Goal: Information Seeking & Learning: Check status

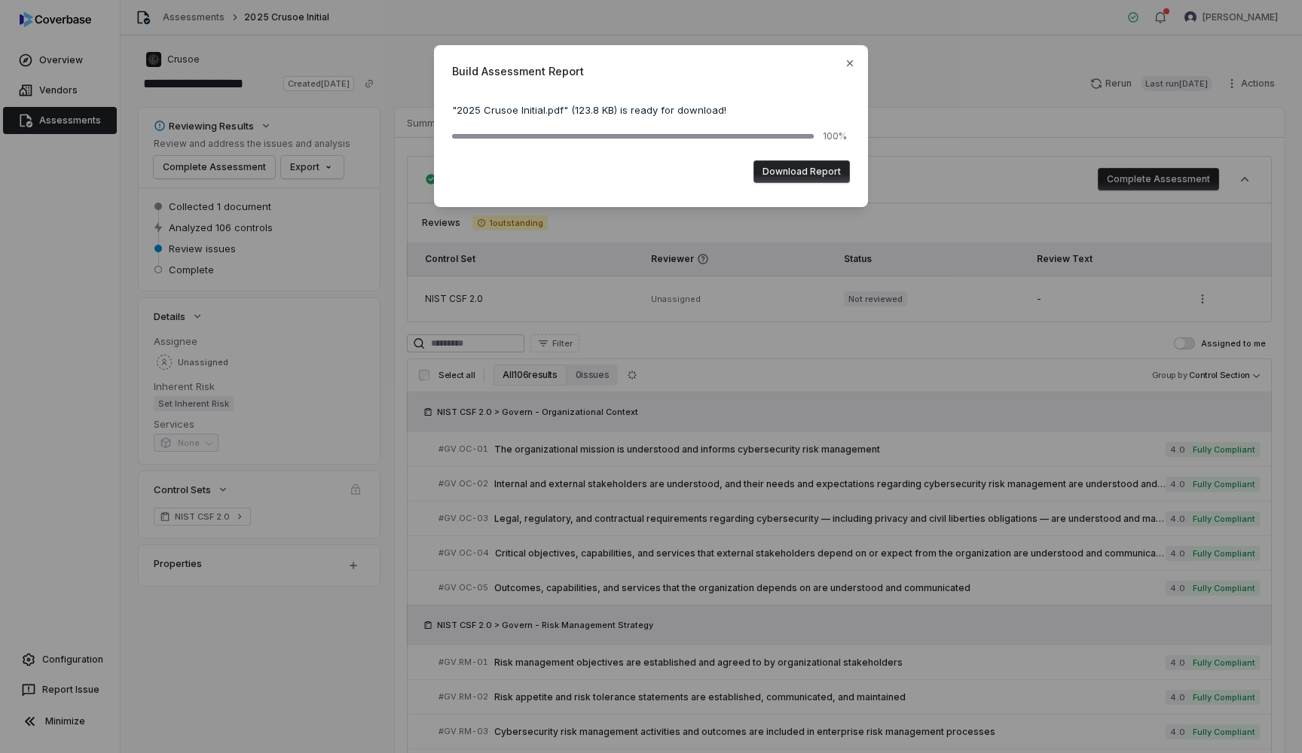
click at [856, 65] on div "Build Assessment Report " 2025 Crusoe Initial.pdf " ( 123.8 KB ) is ready for d…" at bounding box center [651, 126] width 434 height 162
click at [848, 59] on icon "button" at bounding box center [850, 63] width 12 height 12
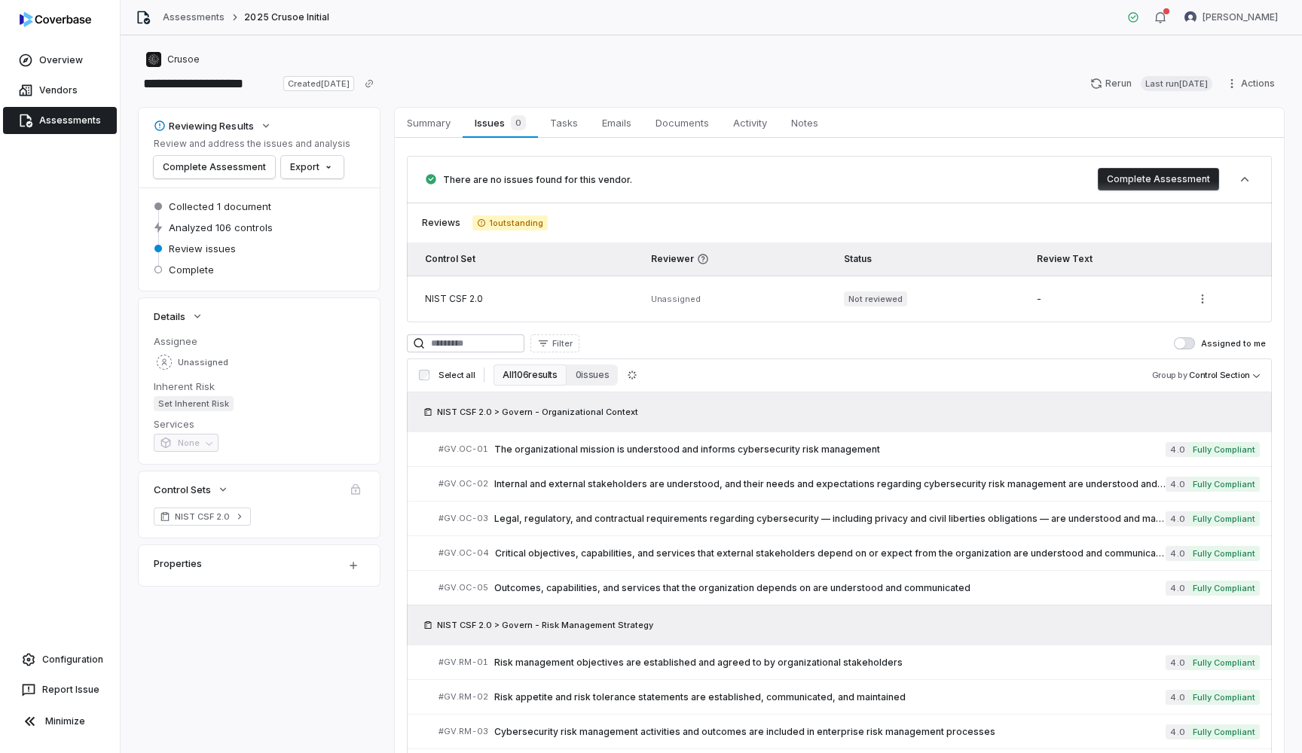
click at [60, 132] on link "Assessments" at bounding box center [60, 120] width 114 height 27
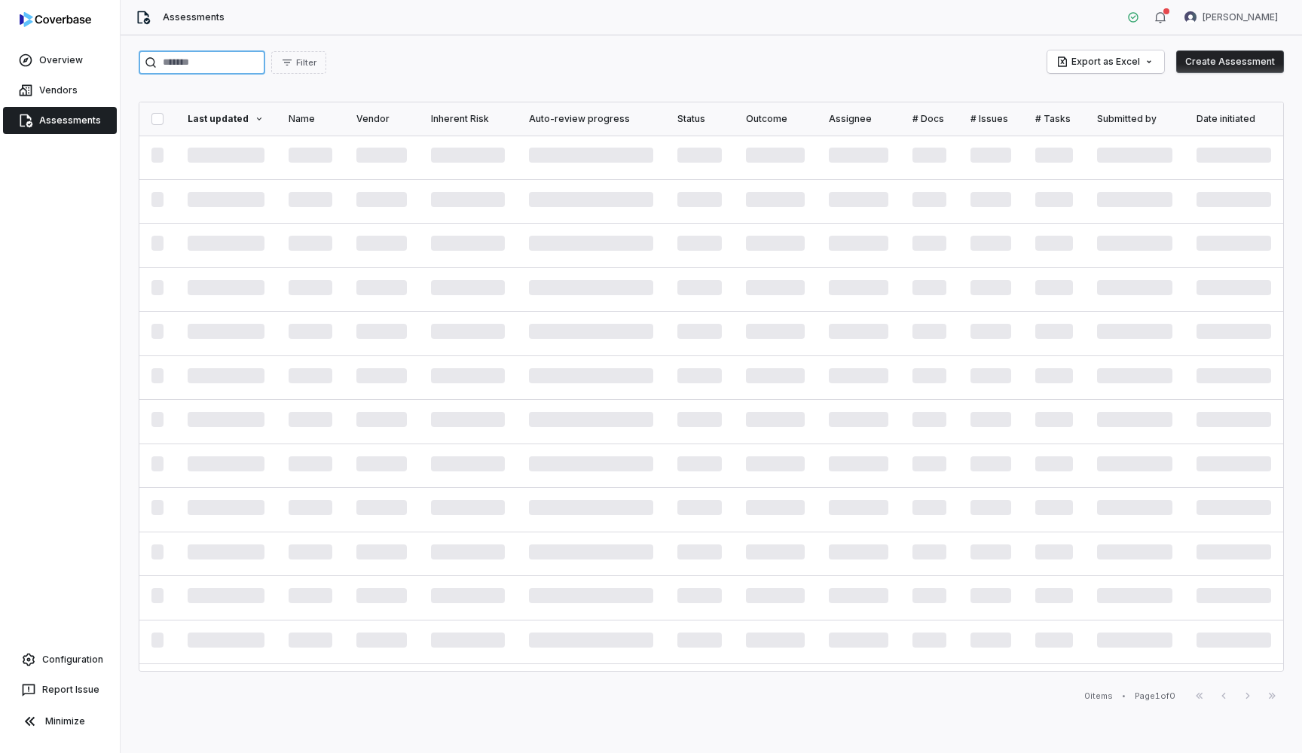
click at [193, 66] on input "search" at bounding box center [202, 62] width 127 height 24
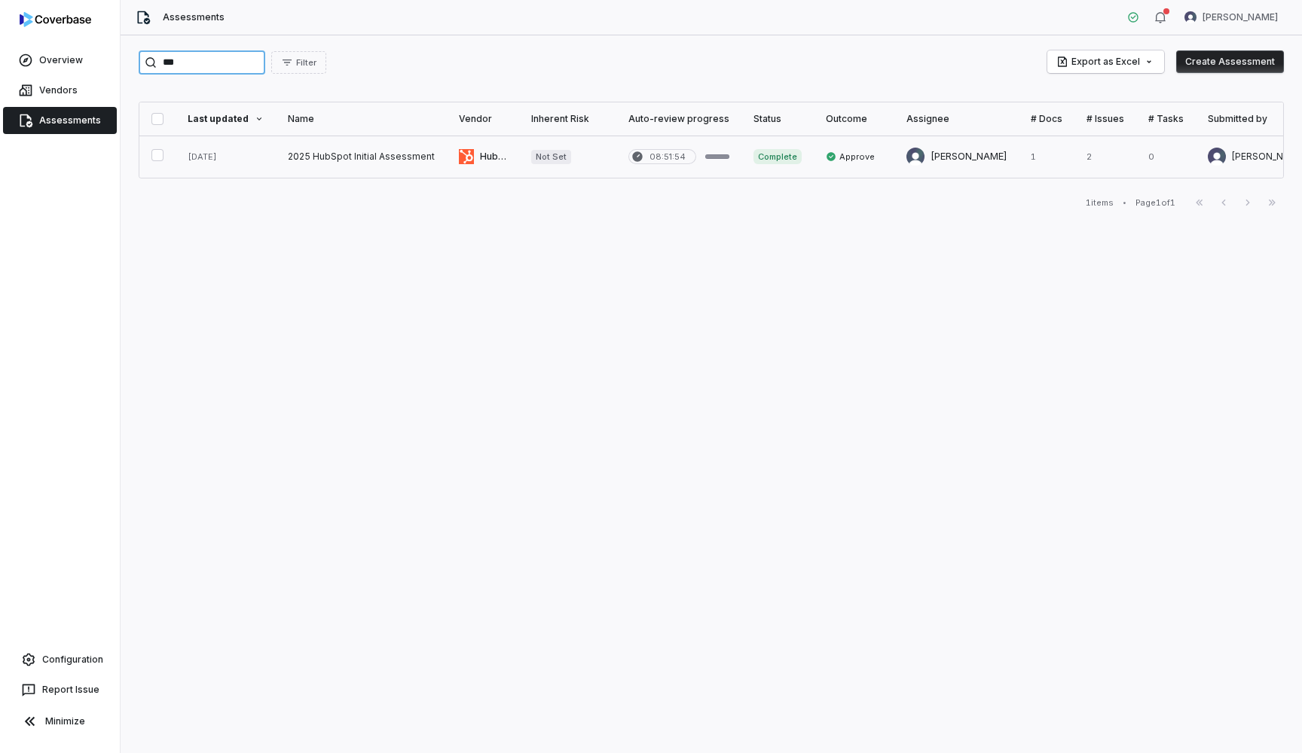
type input "***"
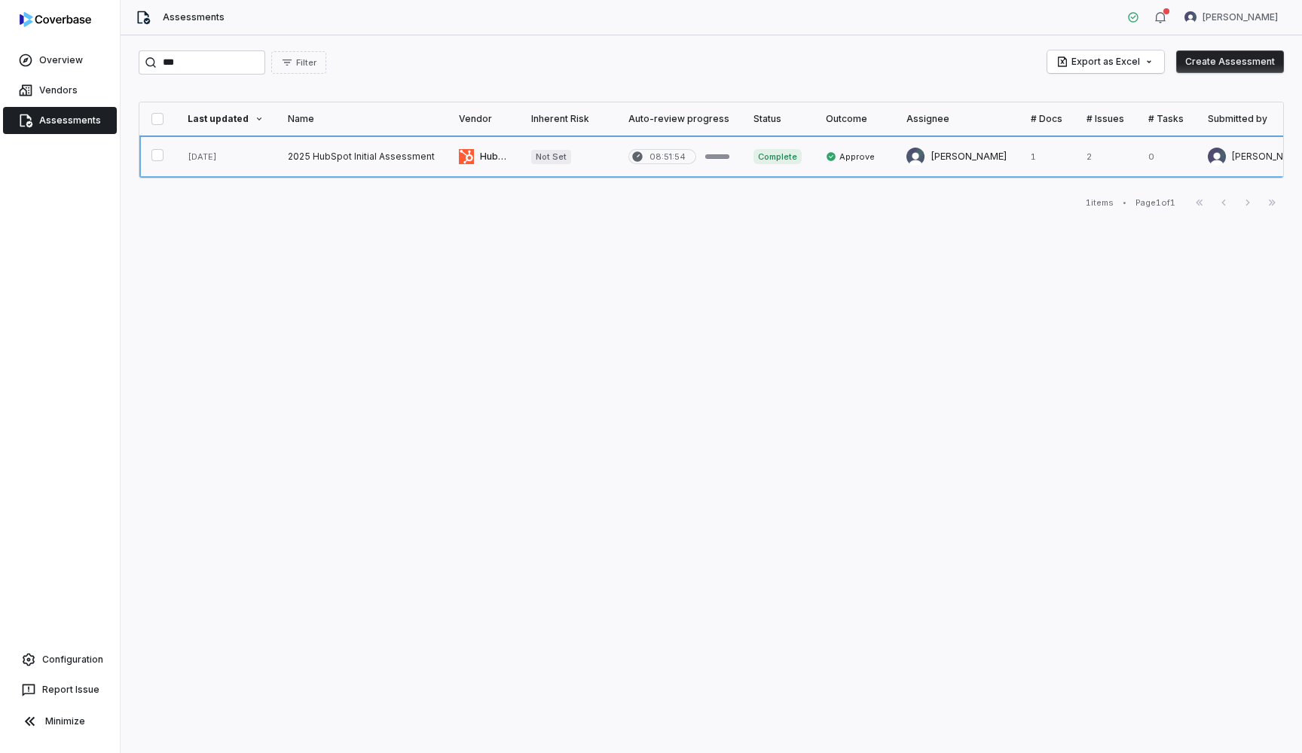
click at [393, 157] on link at bounding box center [361, 157] width 171 height 42
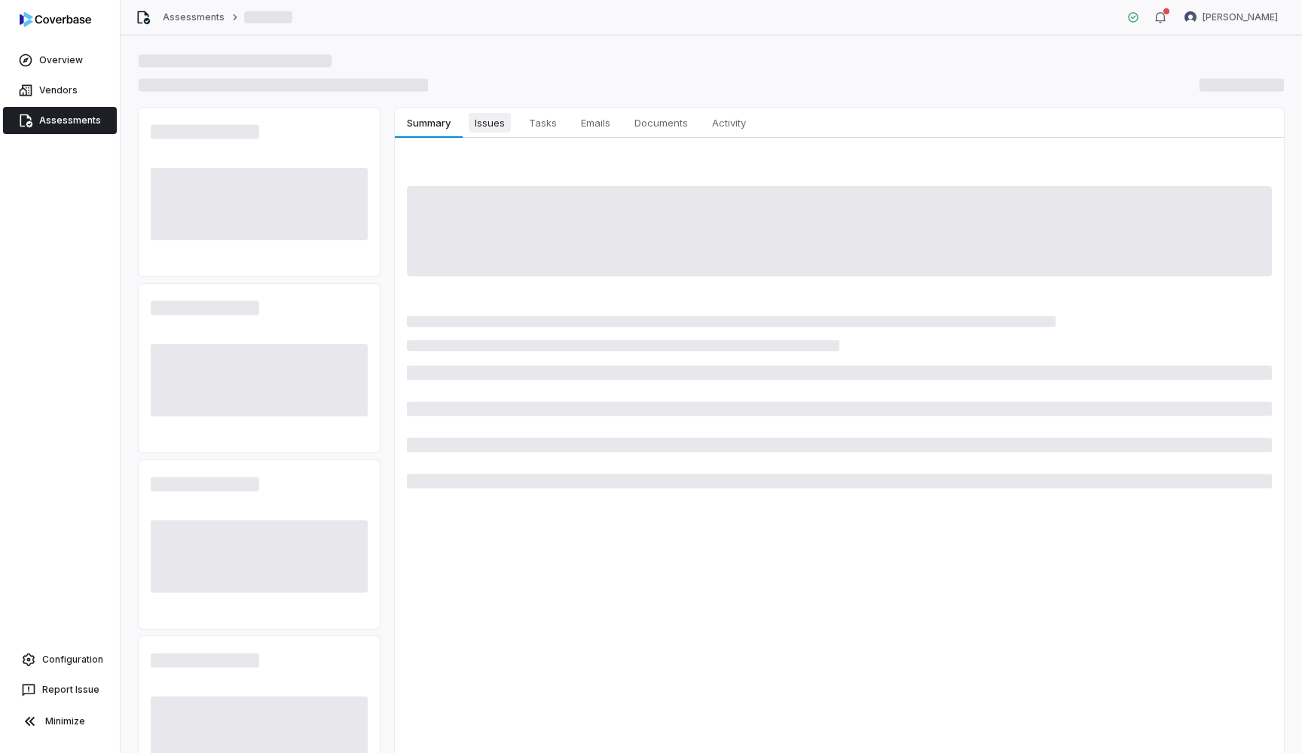
click at [499, 120] on span "Issues" at bounding box center [489, 123] width 42 height 20
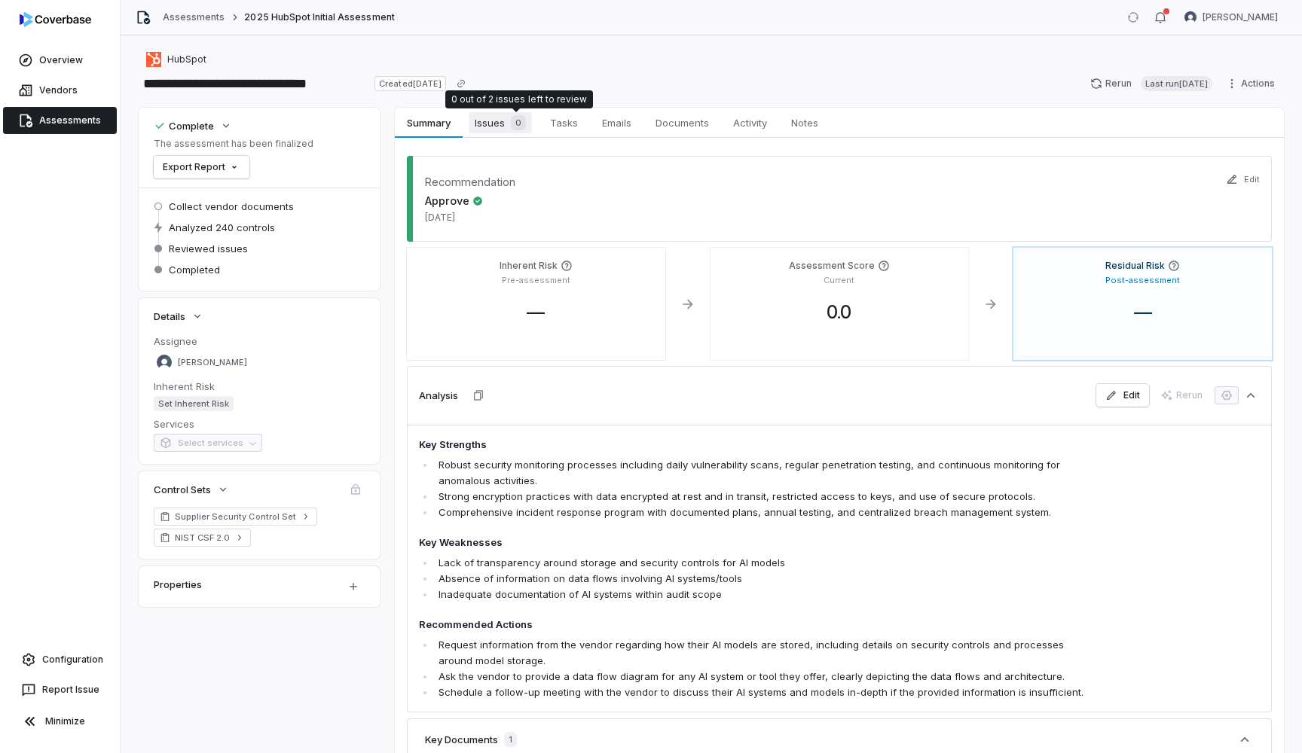
click at [505, 124] on span "Issues 0" at bounding box center [499, 122] width 63 height 21
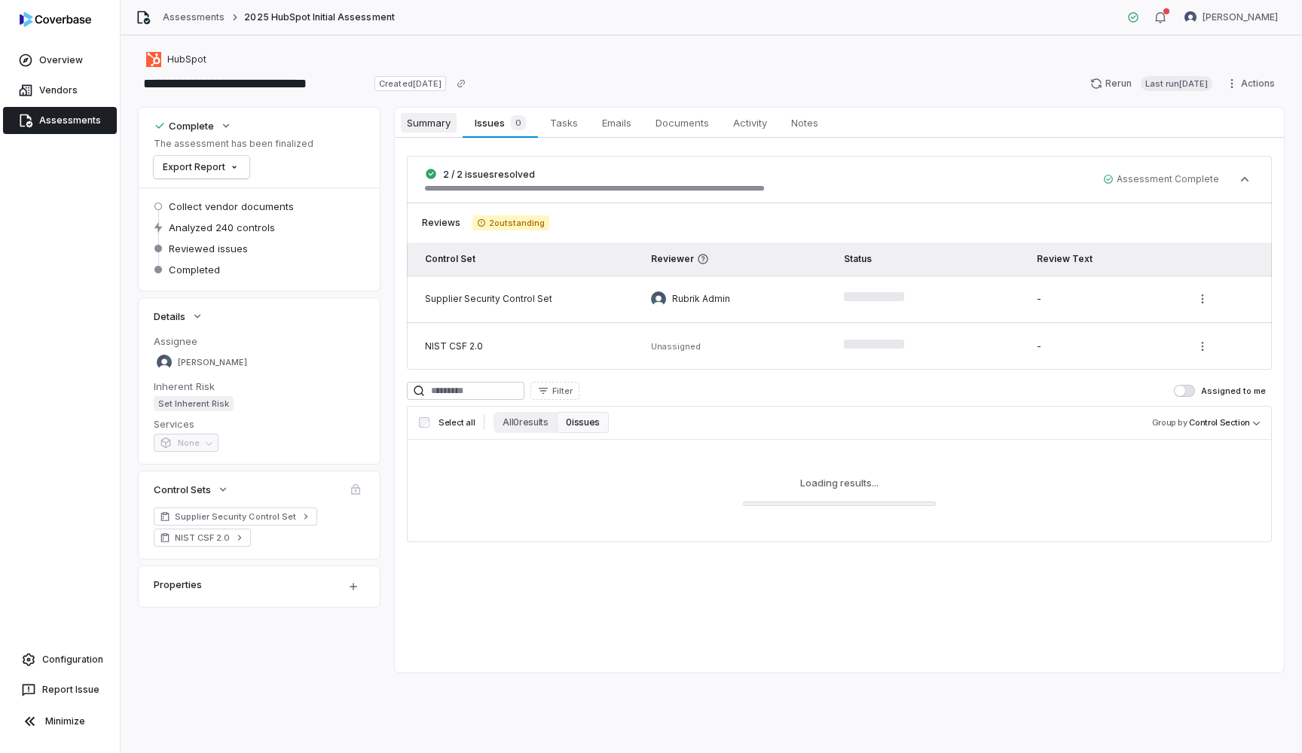
click at [453, 121] on span "Summary" at bounding box center [429, 123] width 56 height 20
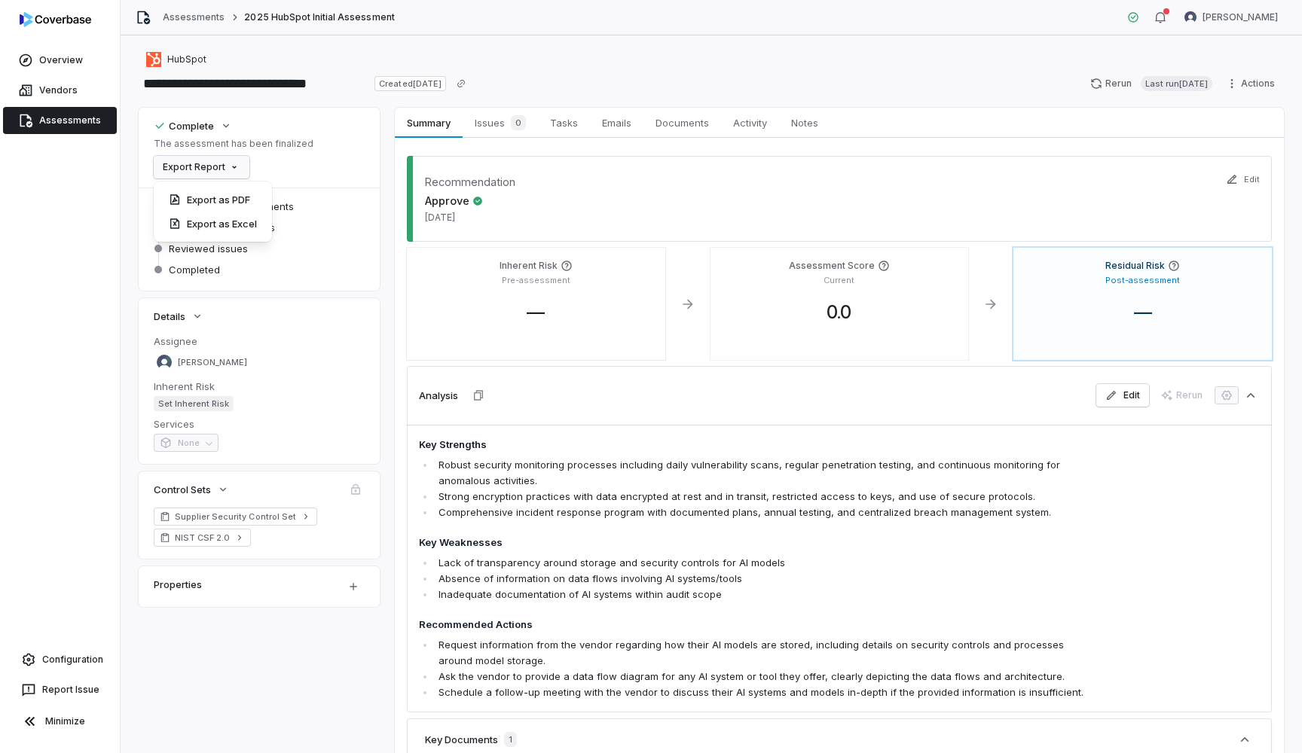
click at [223, 168] on html "**********" at bounding box center [651, 376] width 1302 height 753
click at [227, 204] on div "Export as PDF" at bounding box center [213, 200] width 106 height 24
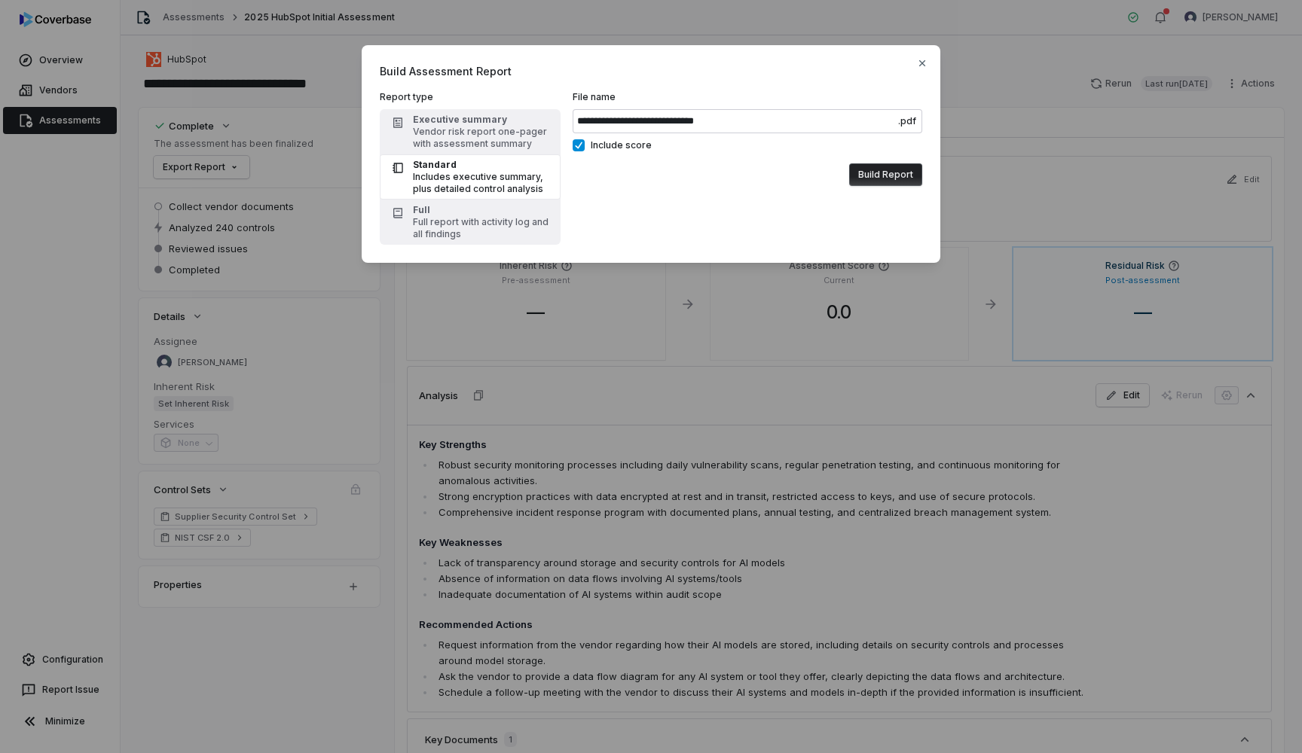
click at [877, 163] on div "Build Report" at bounding box center [746, 174] width 349 height 35
click at [879, 170] on button "Build Report" at bounding box center [885, 174] width 73 height 23
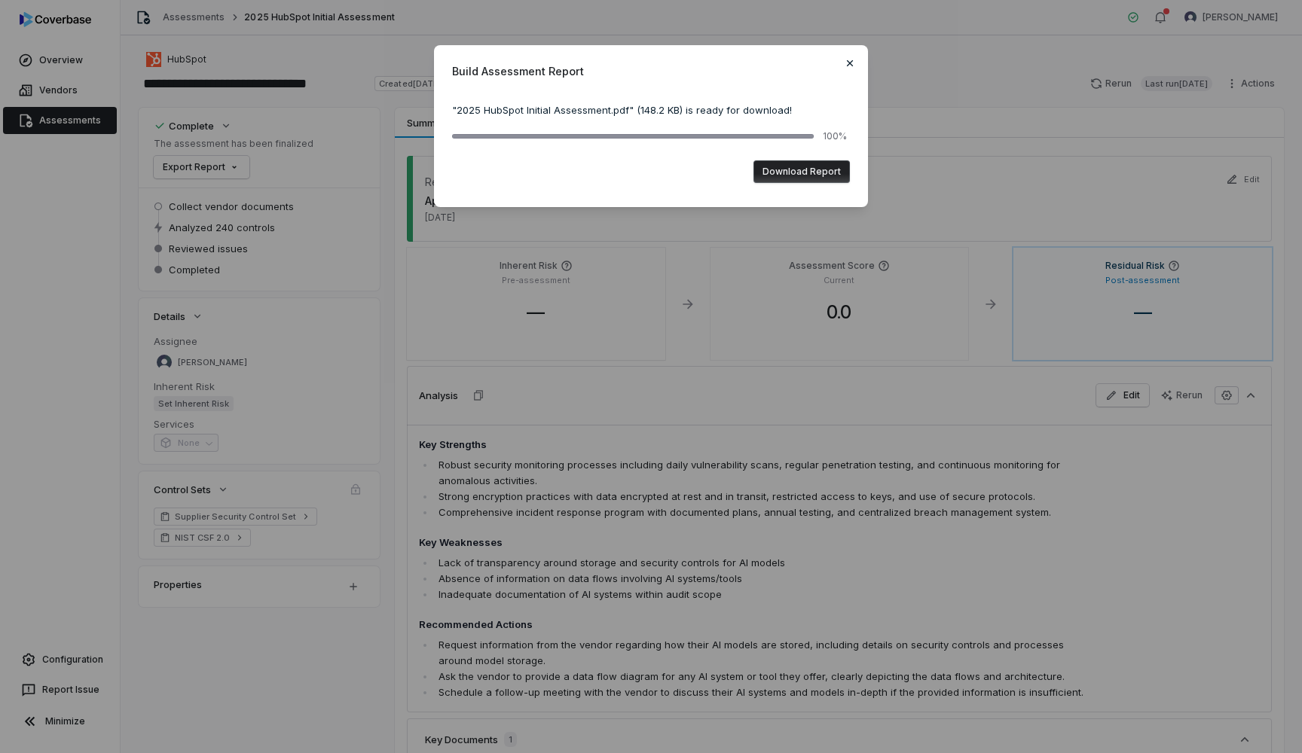
click at [848, 63] on icon "button" at bounding box center [850, 63] width 12 height 12
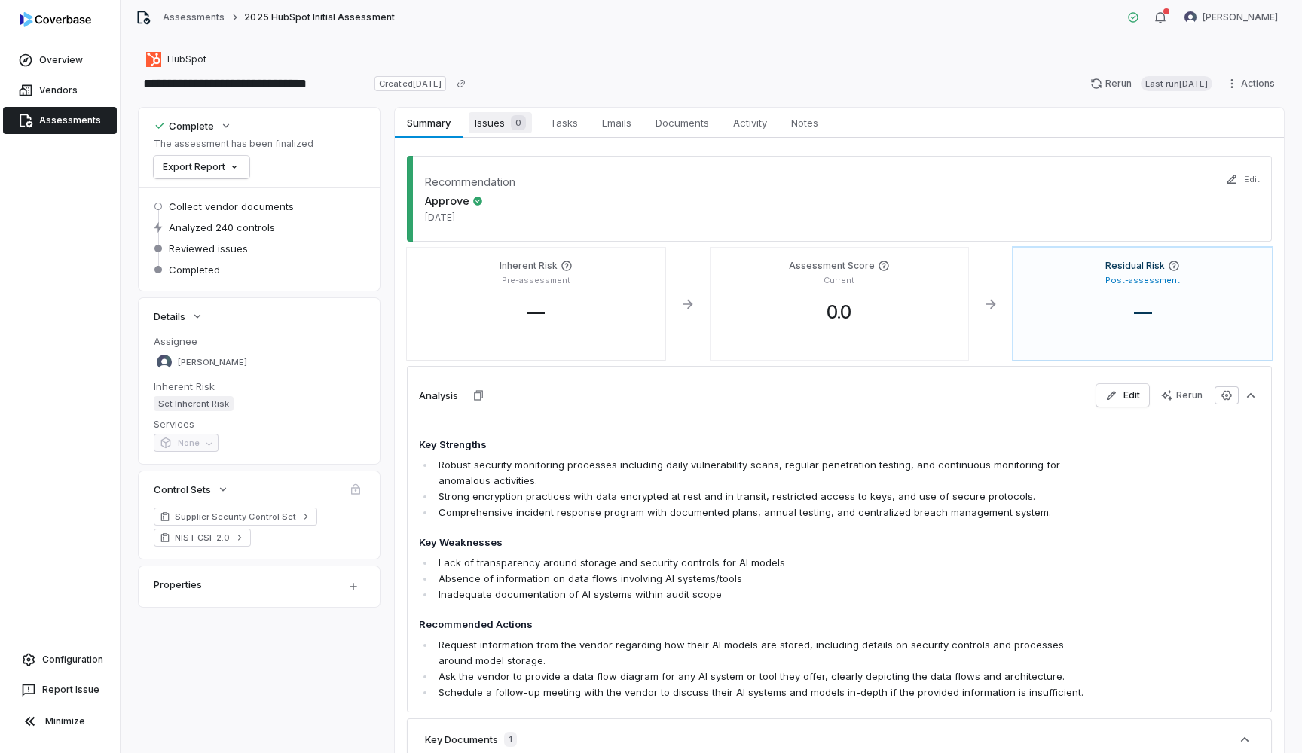
click at [512, 114] on span "Issues 0" at bounding box center [499, 122] width 63 height 21
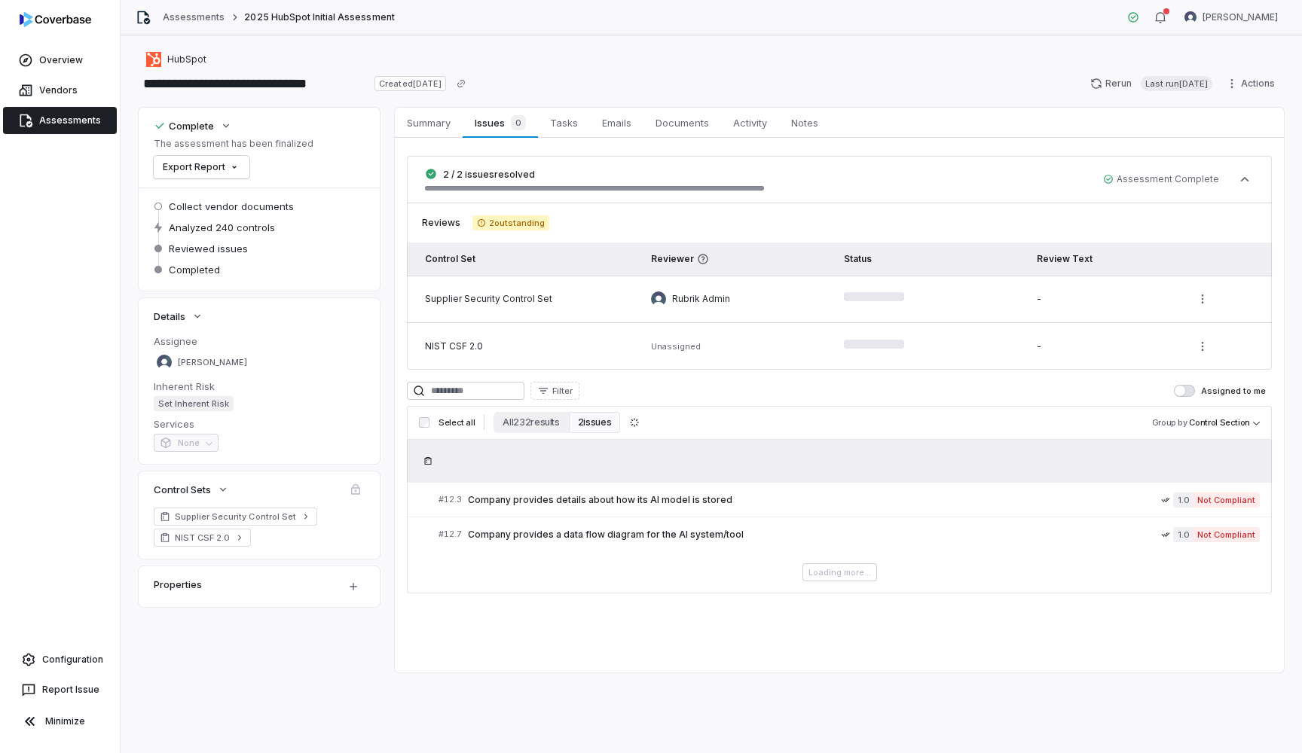
click at [679, 345] on span "Unassigned" at bounding box center [676, 346] width 50 height 11
click at [1186, 349] on html "**********" at bounding box center [651, 376] width 1302 height 753
click at [1203, 343] on html "**********" at bounding box center [651, 376] width 1302 height 753
click at [1207, 349] on html "**********" at bounding box center [651, 376] width 1302 height 753
click at [468, 341] on div "NIST CSF 2.0" at bounding box center [526, 346] width 202 height 12
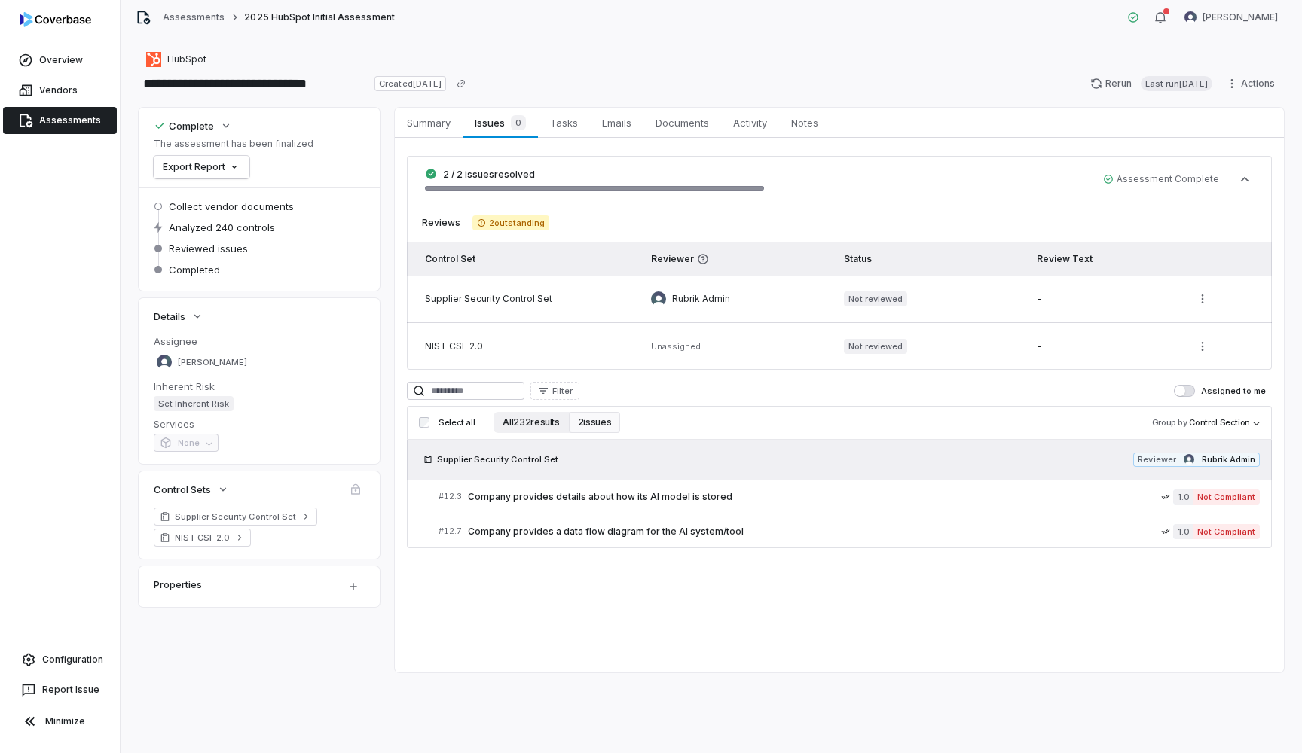
click at [533, 431] on button "All 232 results" at bounding box center [530, 422] width 75 height 21
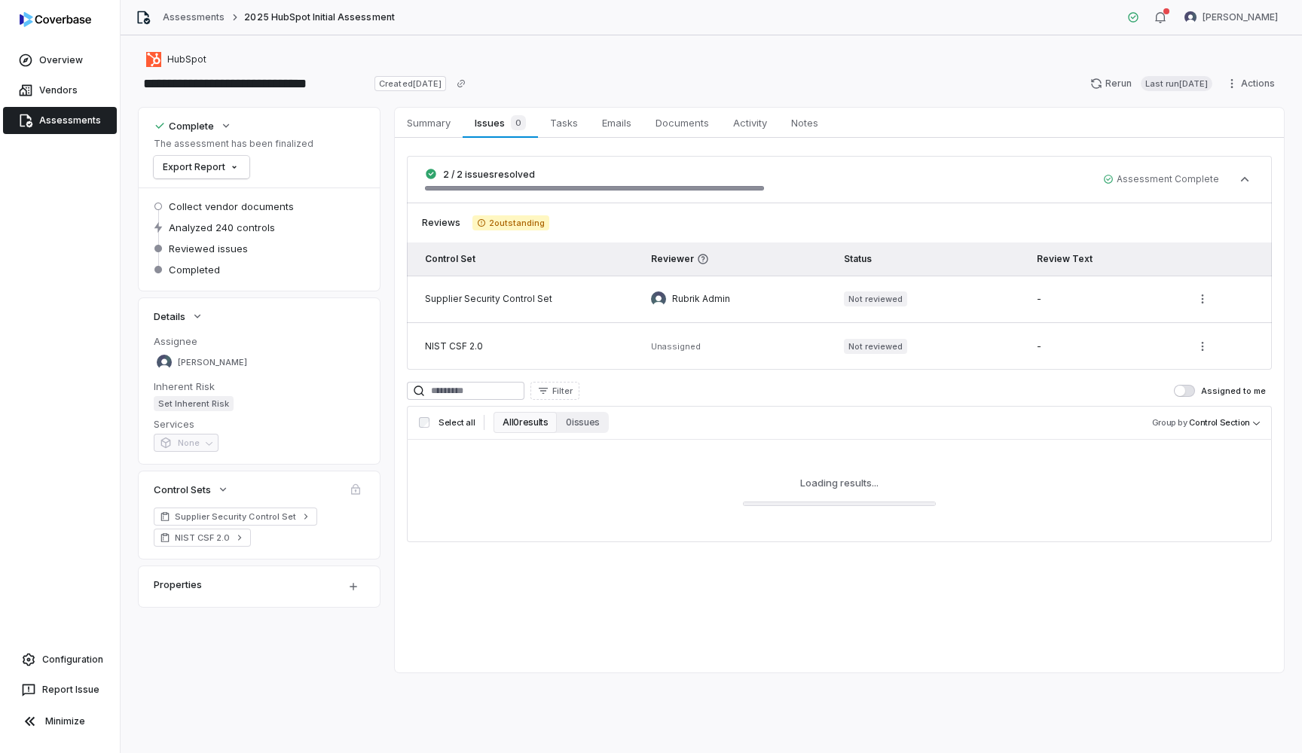
click at [465, 420] on span "Select all" at bounding box center [456, 422] width 36 height 11
click at [507, 335] on td "NIST CSF 2.0" at bounding box center [523, 346] width 232 height 47
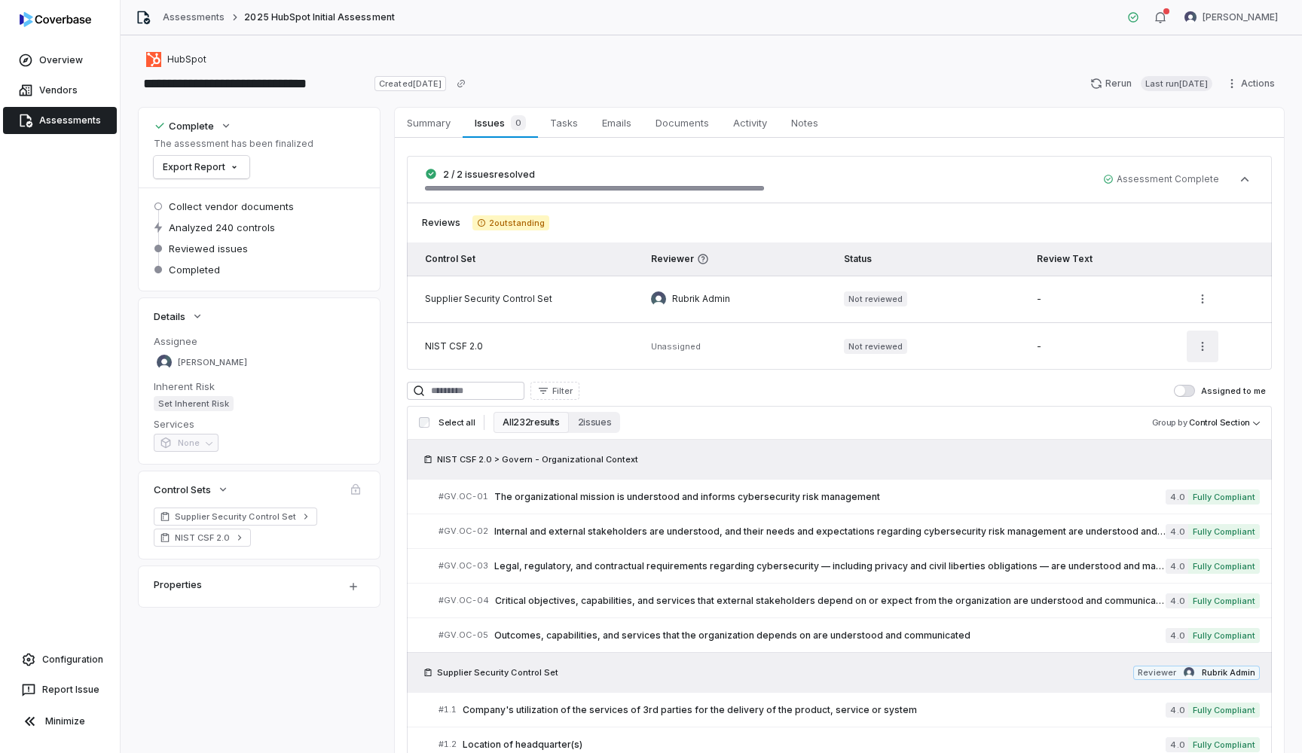
click at [1194, 336] on html "**********" at bounding box center [651, 376] width 1302 height 753
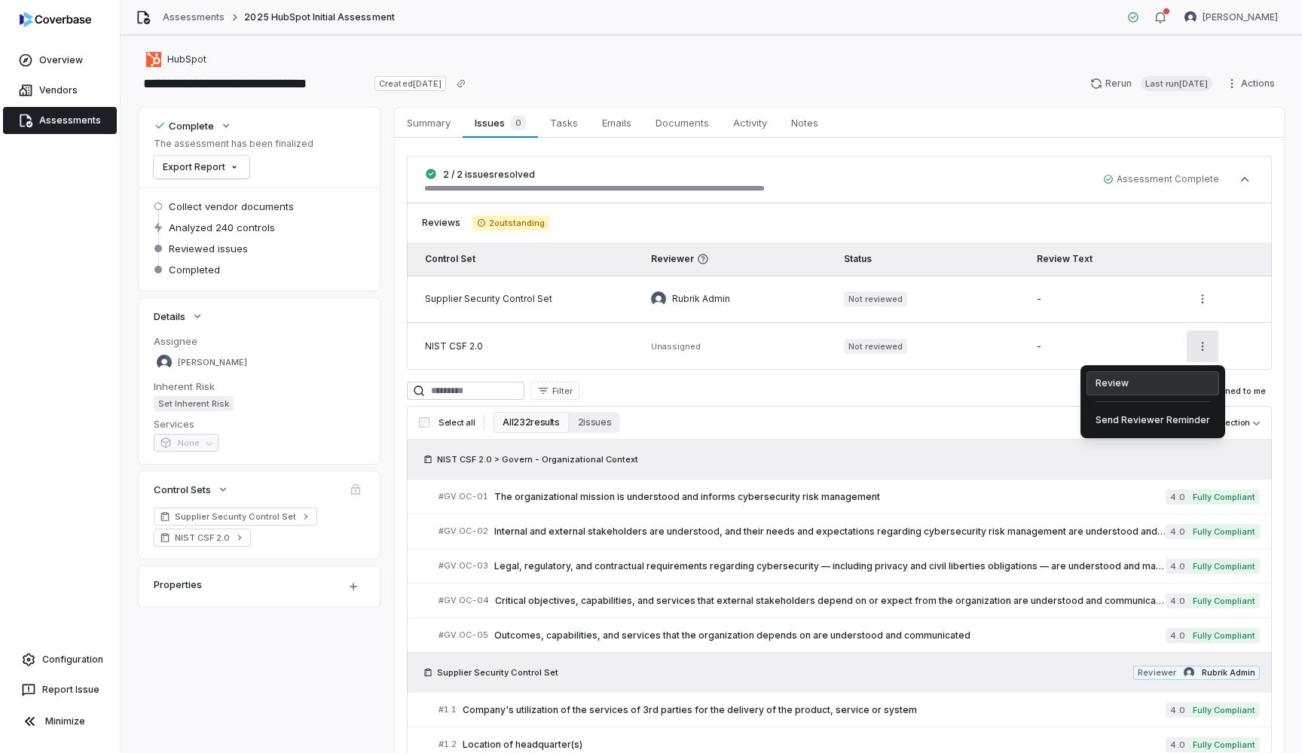
click at [1137, 381] on div "Review" at bounding box center [1152, 383] width 133 height 24
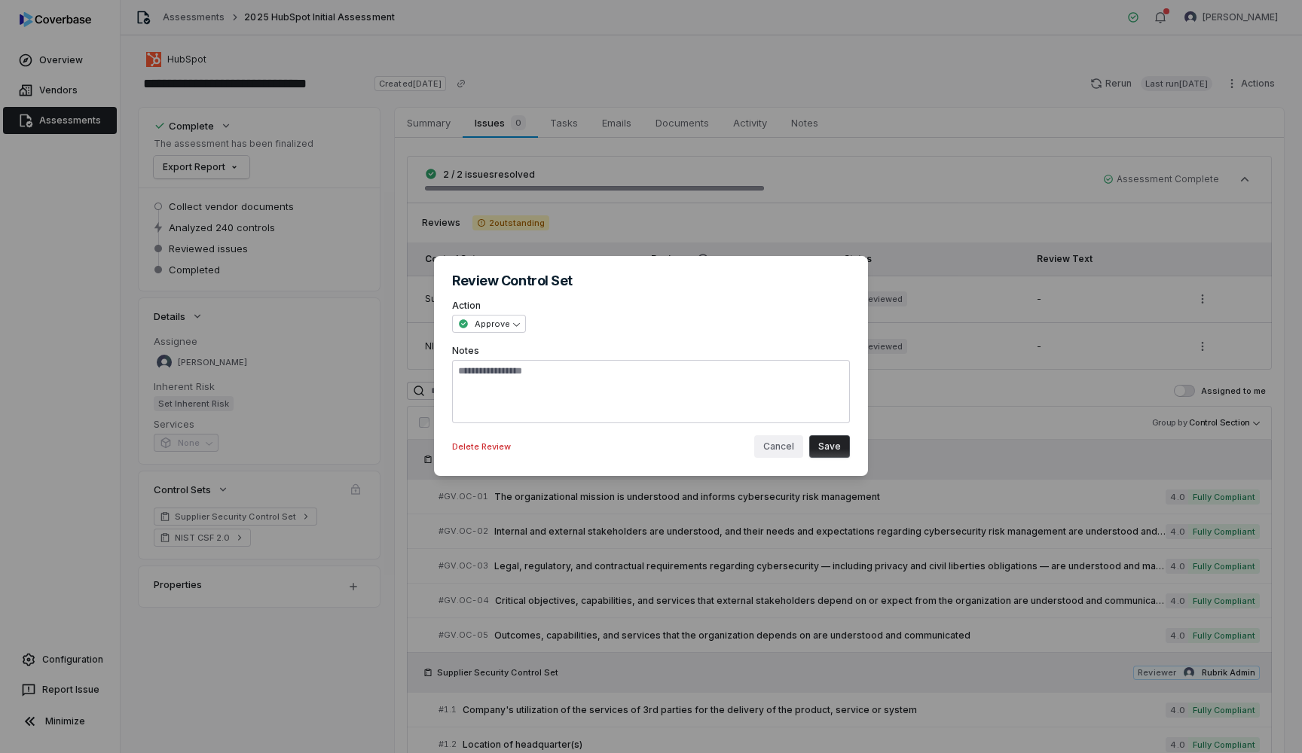
click at [780, 450] on button "Cancel" at bounding box center [778, 446] width 49 height 23
type textarea "*"
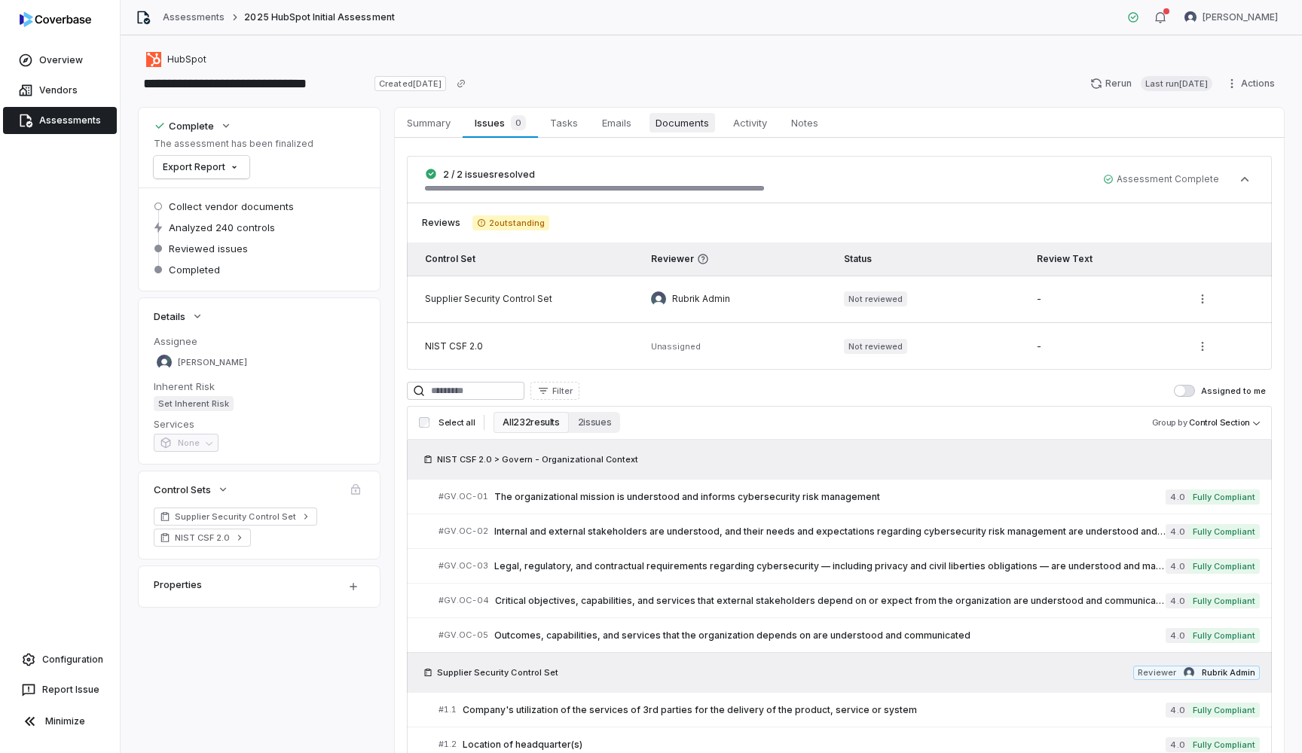
click at [695, 130] on span "Documents" at bounding box center [682, 123] width 66 height 20
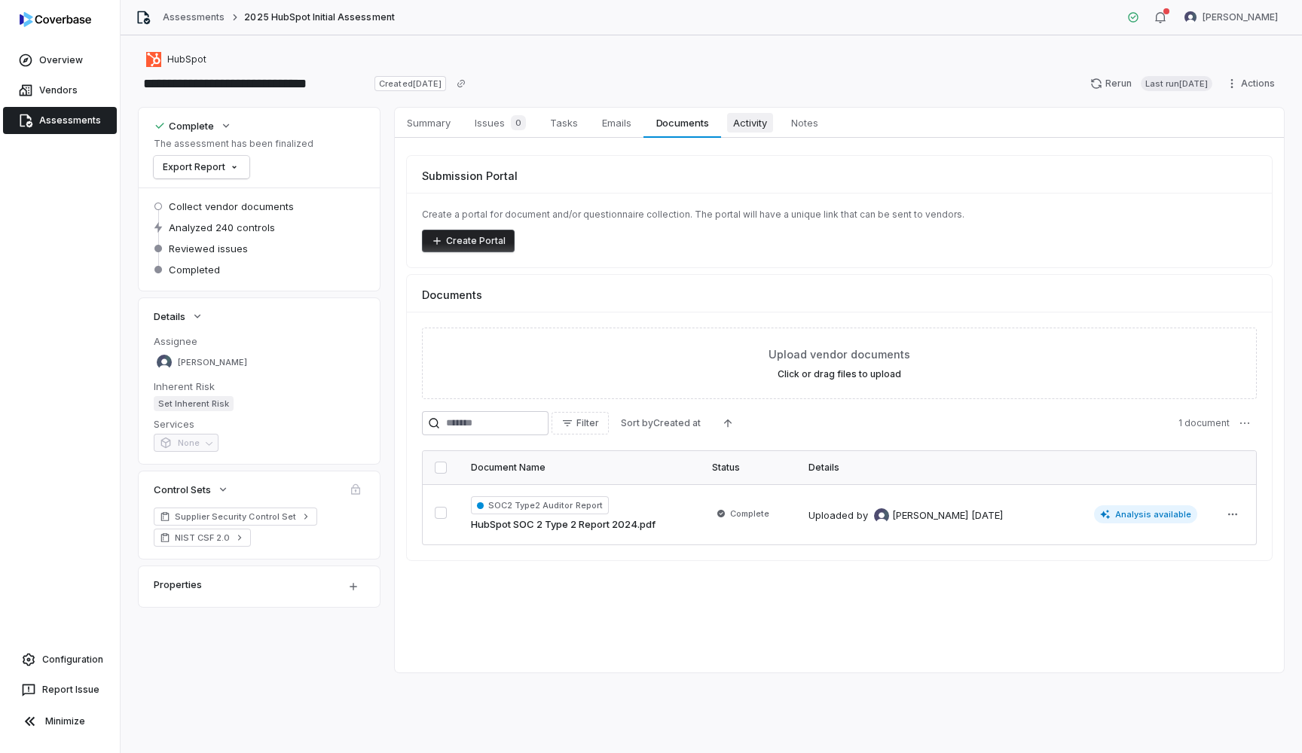
click at [755, 124] on span "Activity" at bounding box center [750, 123] width 46 height 20
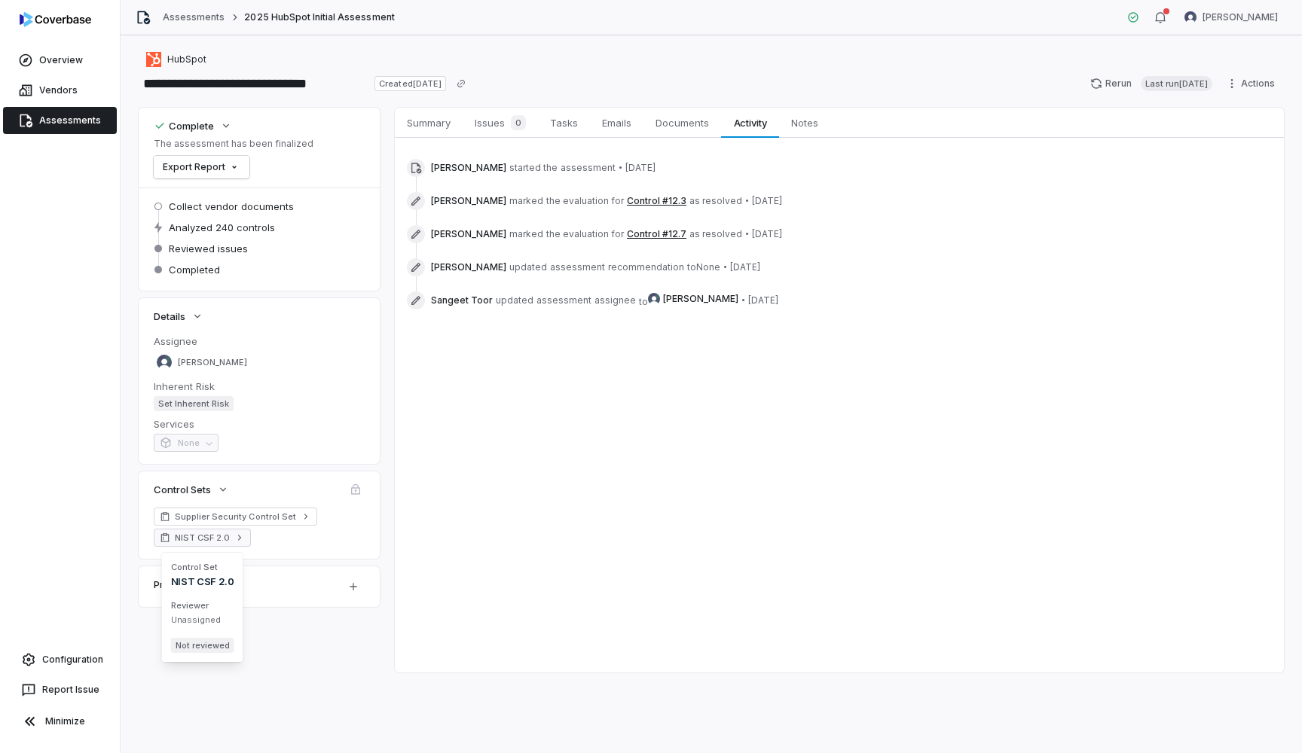
click at [210, 535] on span "NIST CSF 2.0" at bounding box center [202, 538] width 55 height 12
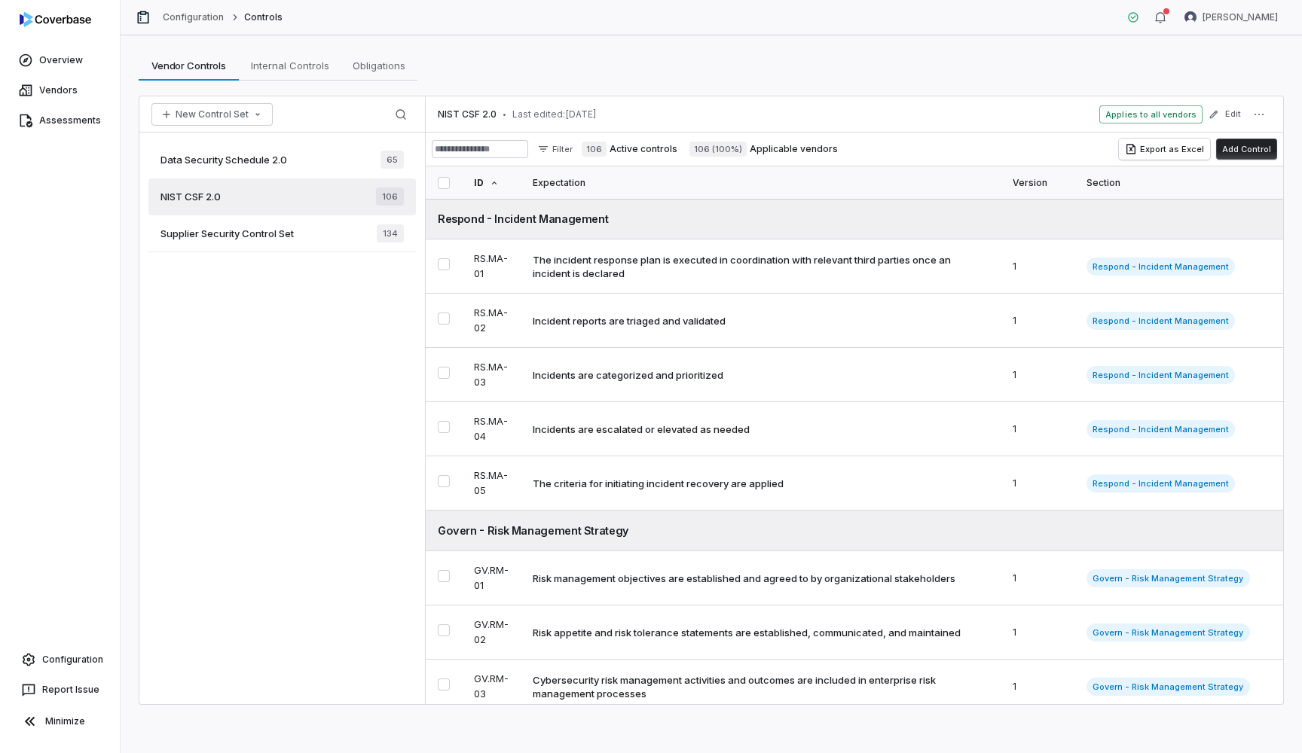
click at [308, 231] on div "Supplier Security Control Set 134" at bounding box center [281, 233] width 267 height 37
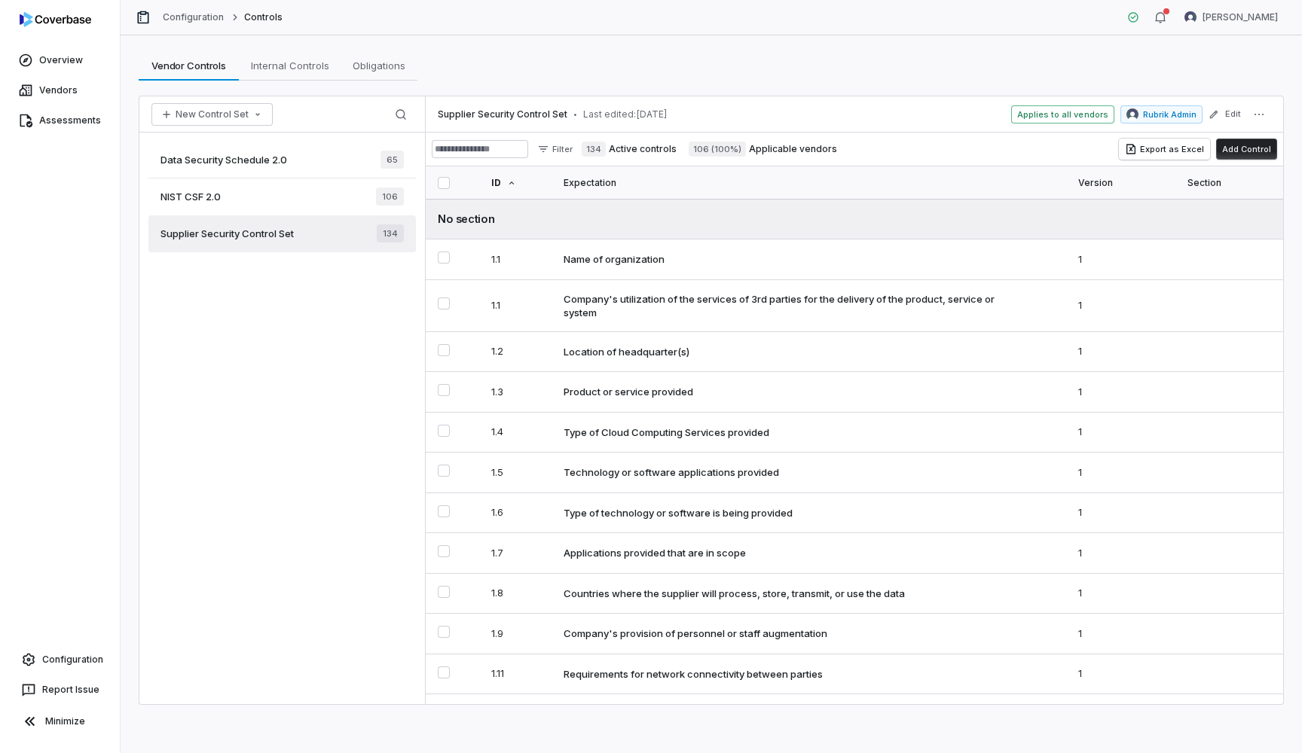
click at [290, 203] on div "NIST CSF 2.0 106" at bounding box center [281, 197] width 267 height 37
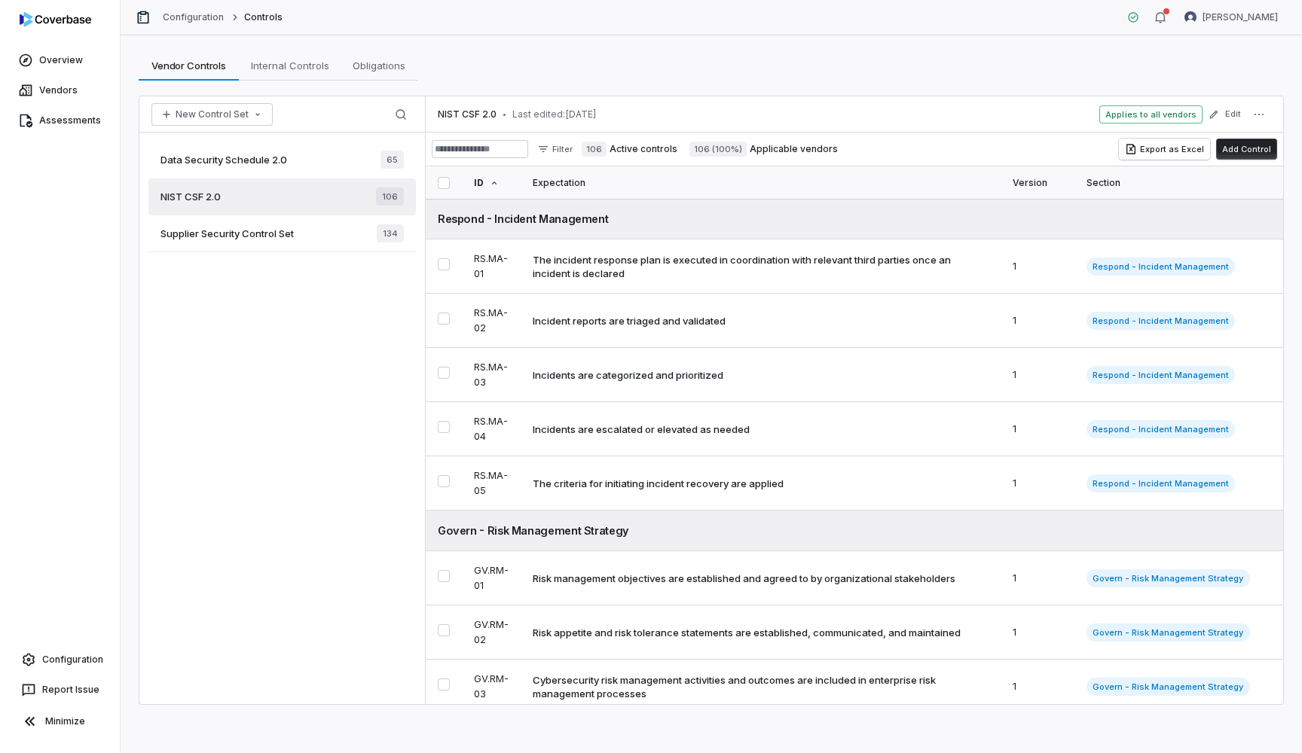
click at [293, 157] on div "Data Security Schedule 2.0 65" at bounding box center [281, 160] width 267 height 37
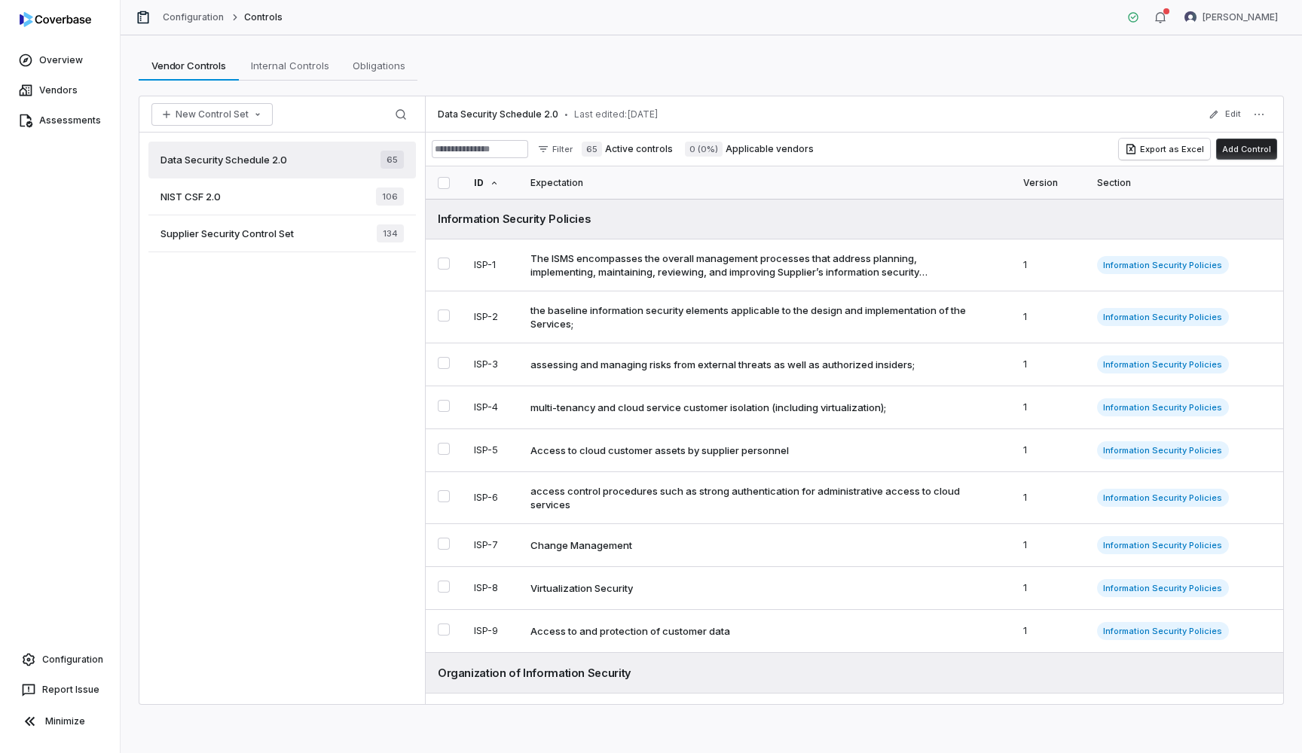
click at [270, 205] on div "NIST CSF 2.0 106" at bounding box center [281, 197] width 267 height 37
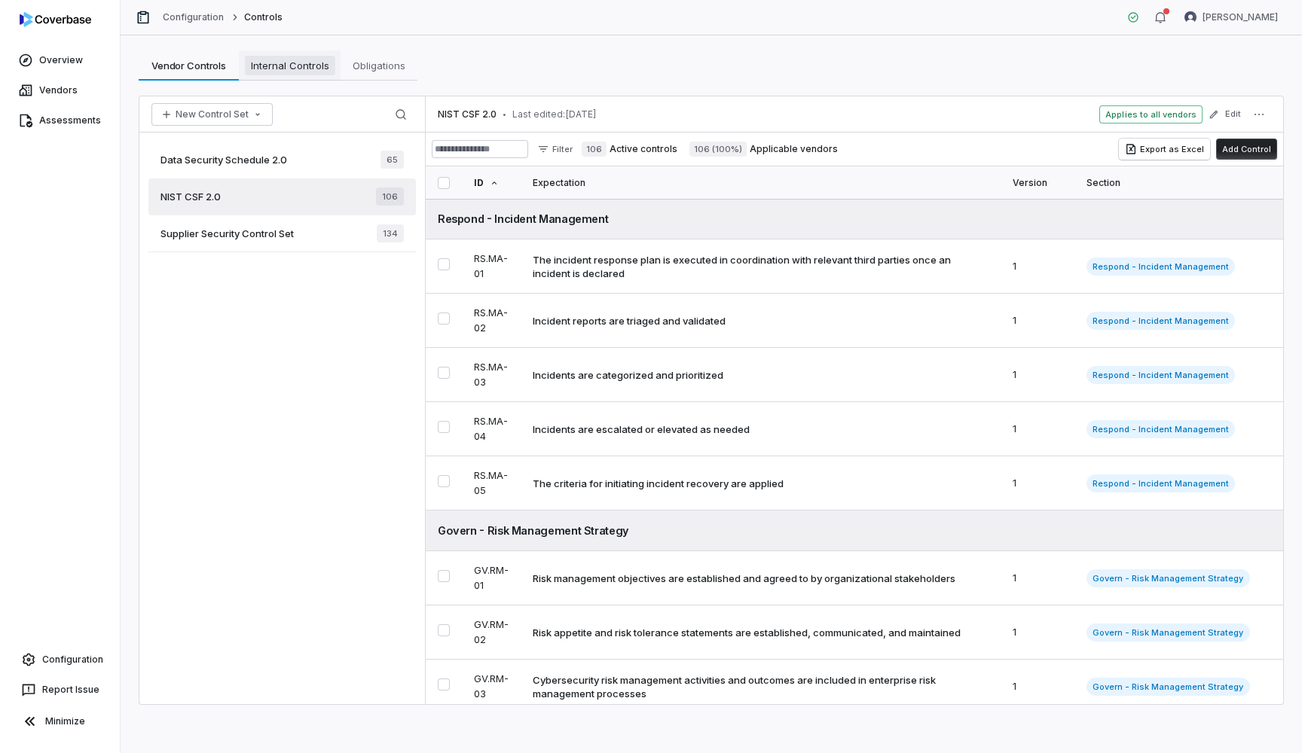
click at [312, 69] on span "Internal Controls" at bounding box center [290, 66] width 90 height 20
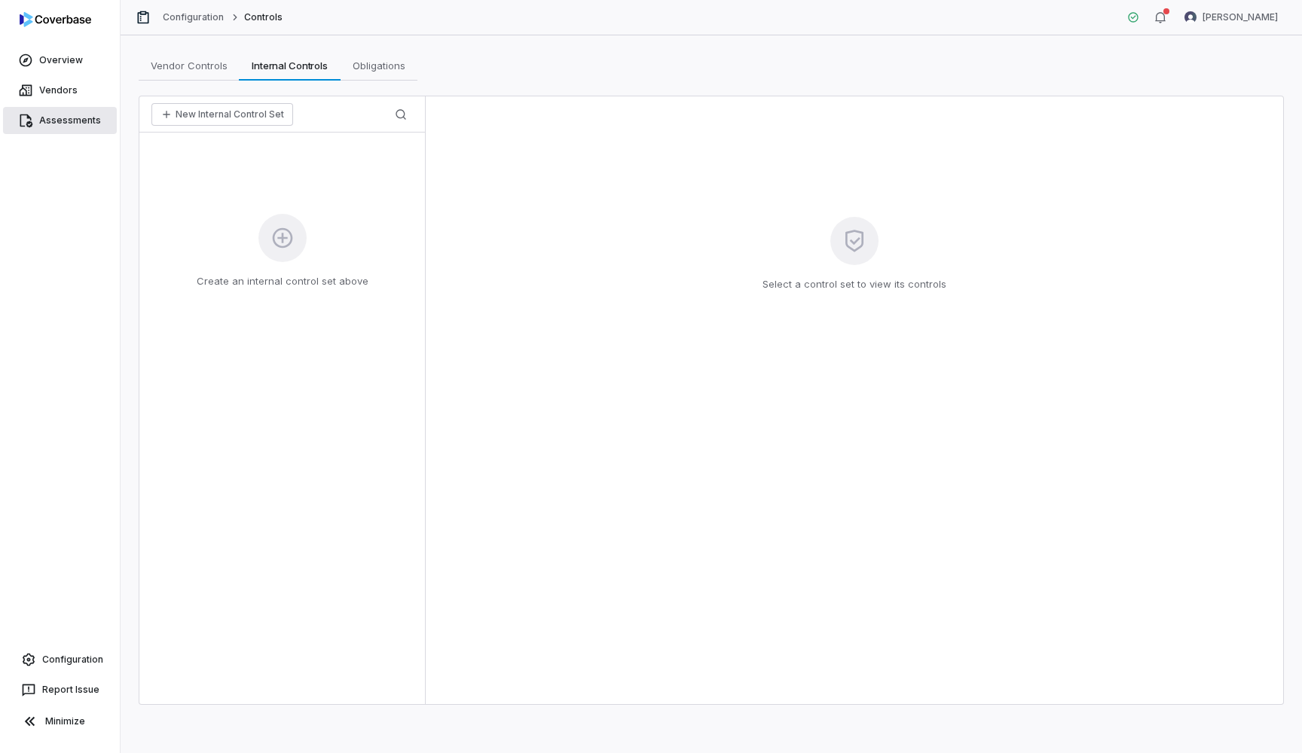
click at [69, 116] on link "Assessments" at bounding box center [60, 120] width 114 height 27
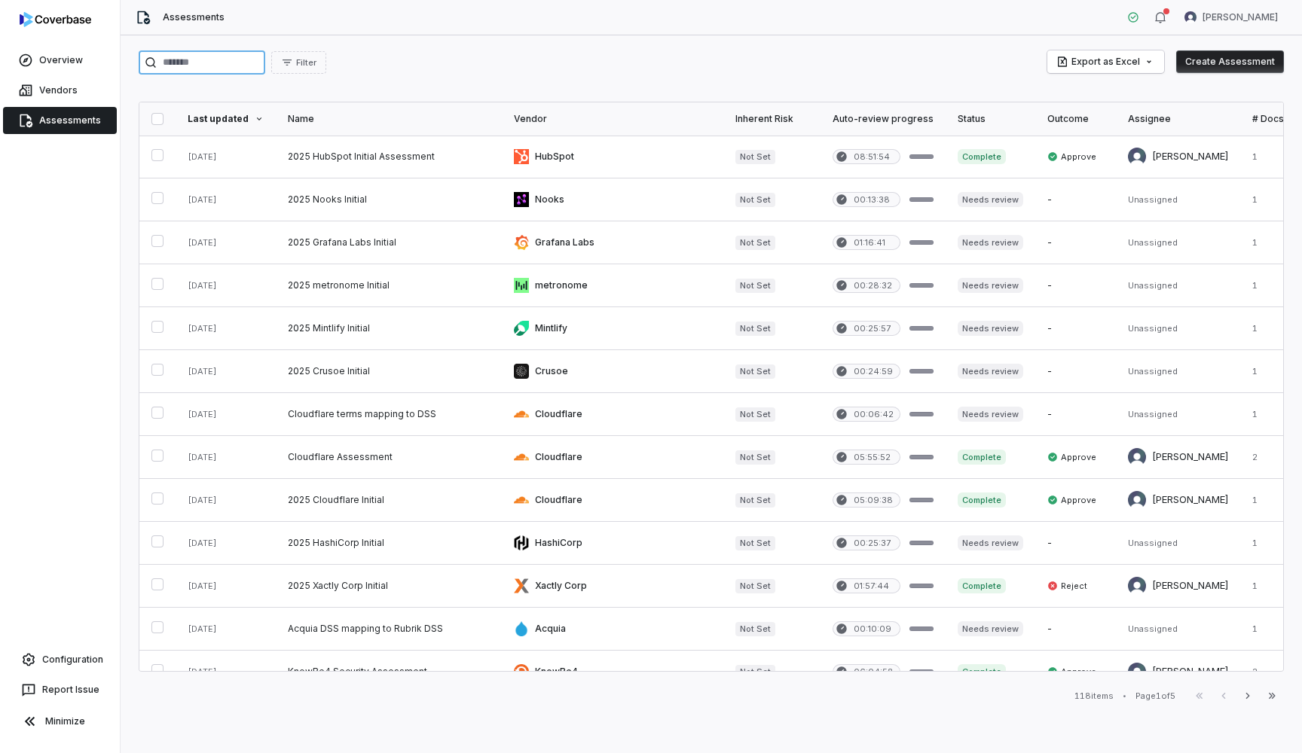
click at [240, 60] on input "search" at bounding box center [202, 62] width 127 height 24
click at [373, 162] on link at bounding box center [389, 157] width 226 height 42
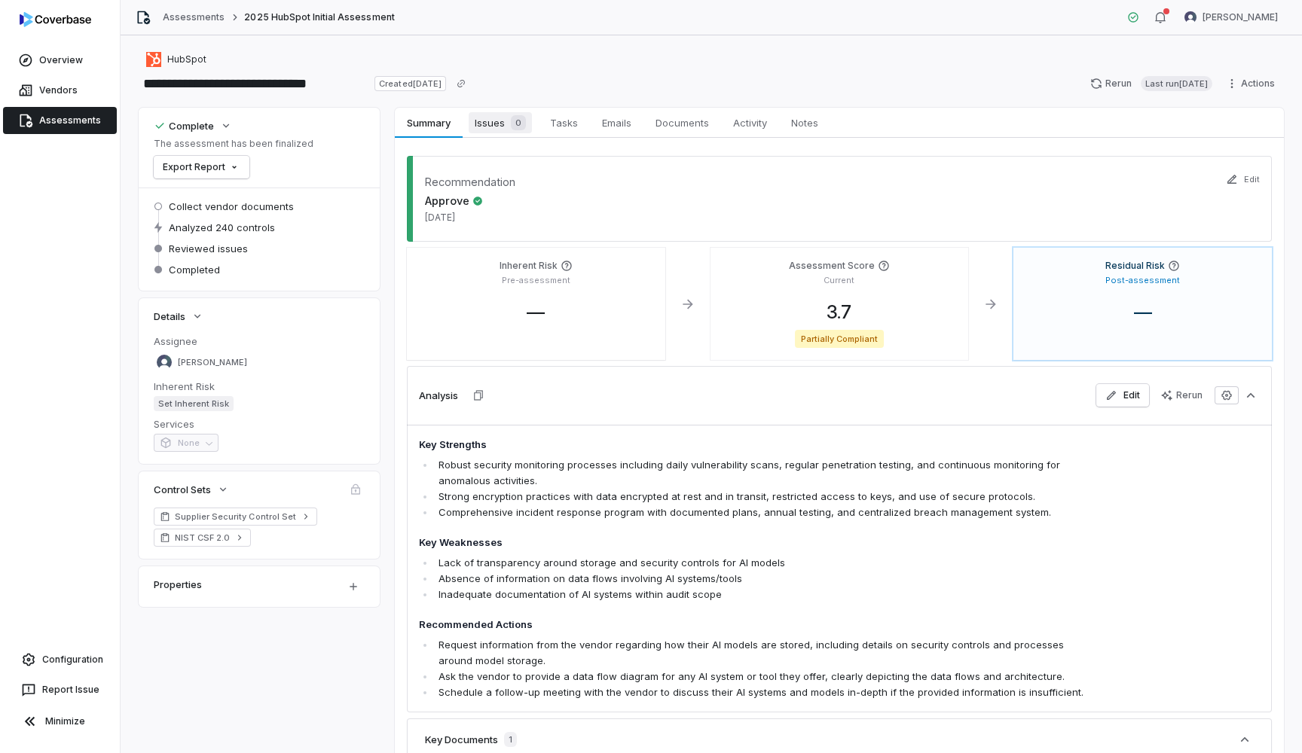
click at [490, 126] on span "Issues 0" at bounding box center [499, 122] width 63 height 21
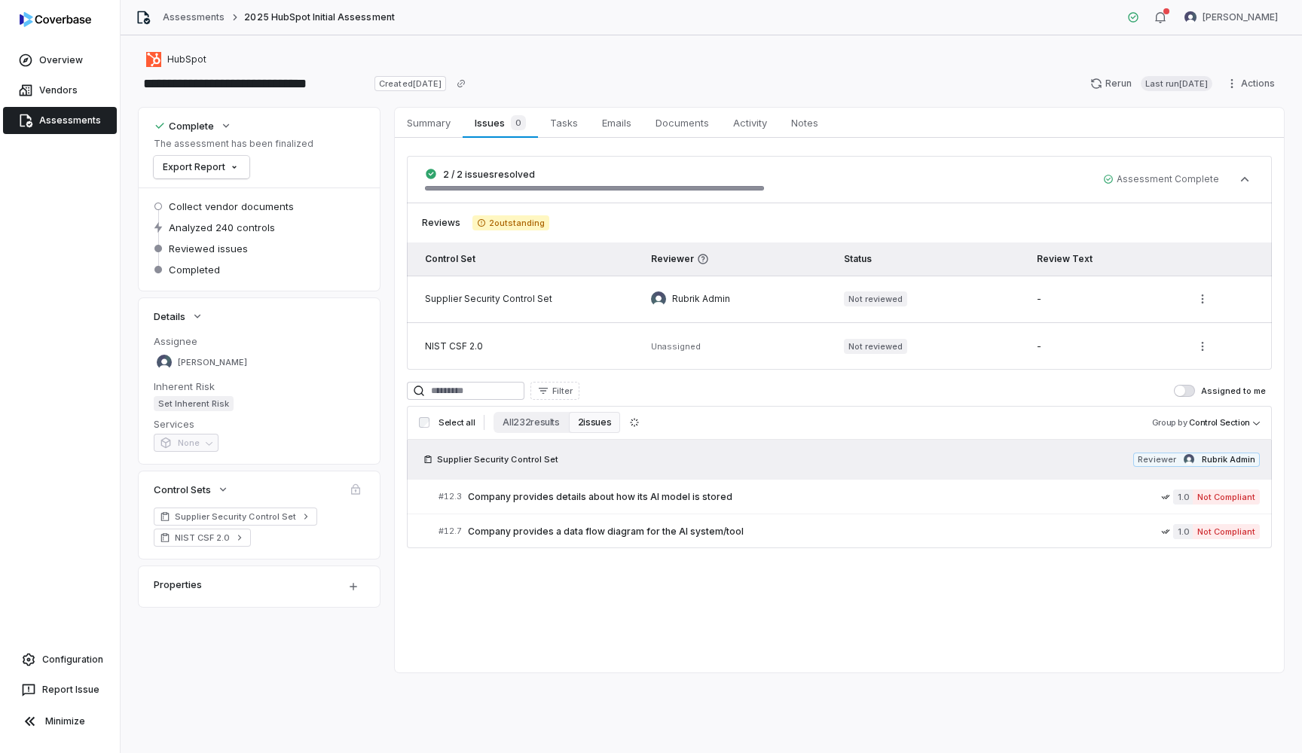
click at [438, 352] on td "NIST CSF 2.0" at bounding box center [523, 346] width 232 height 47
click at [447, 349] on div "NIST CSF 2.0" at bounding box center [526, 346] width 202 height 12
click at [230, 542] on link "NIST CSF 2.0" at bounding box center [202, 538] width 97 height 18
click at [53, 125] on link "Assessments" at bounding box center [60, 120] width 114 height 27
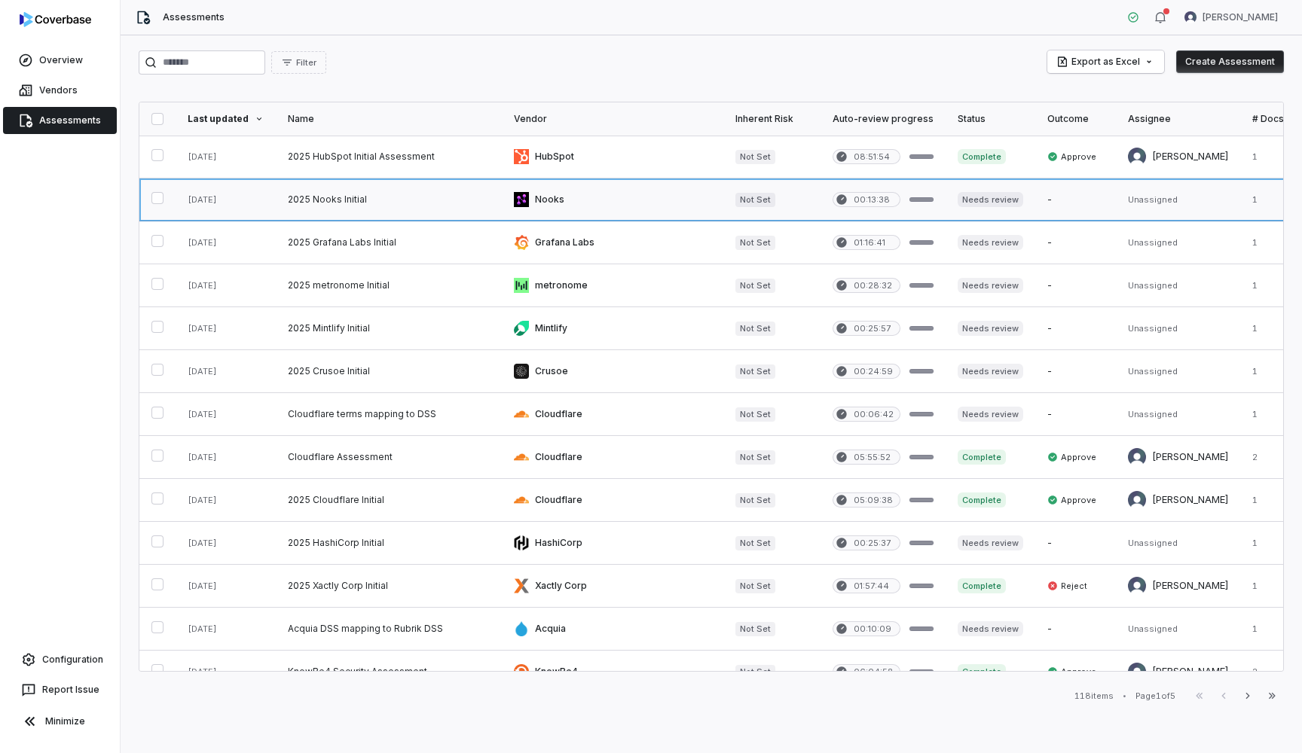
click at [326, 205] on link at bounding box center [389, 200] width 226 height 42
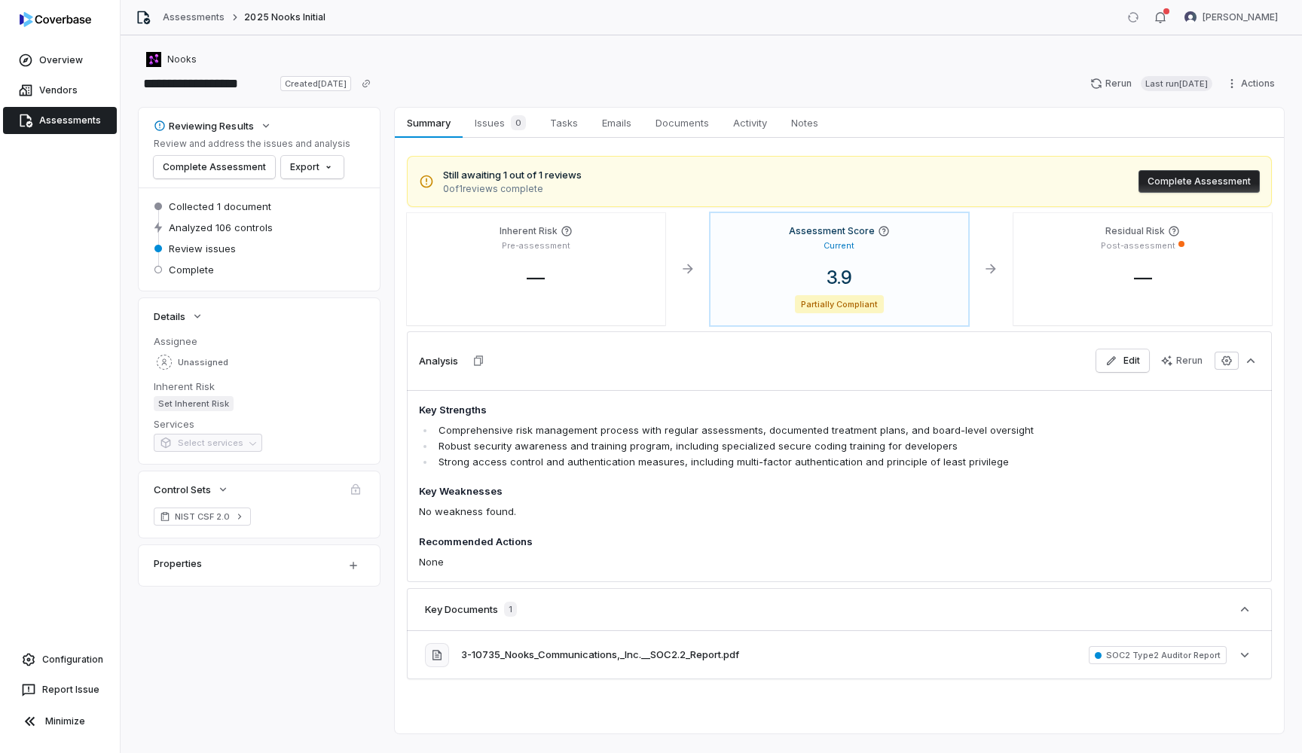
click at [77, 113] on link "Assessments" at bounding box center [60, 120] width 114 height 27
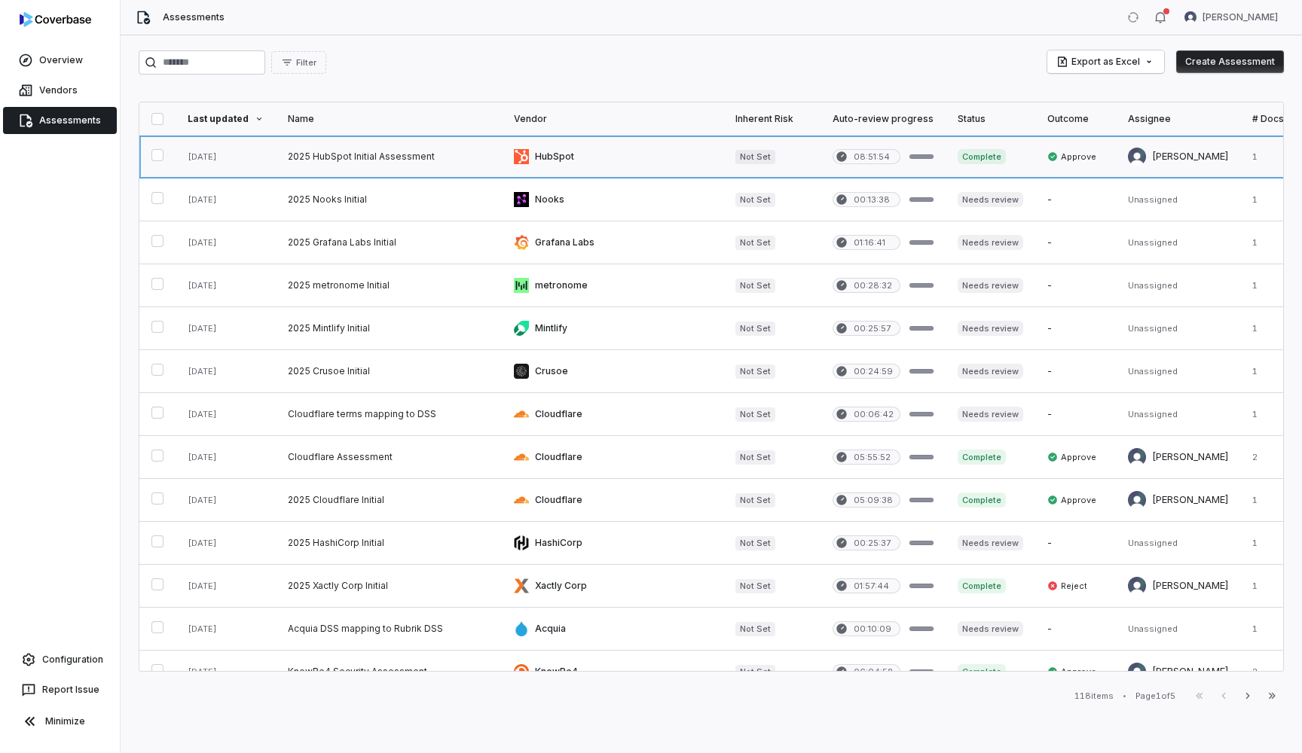
click at [324, 160] on link at bounding box center [389, 157] width 226 height 42
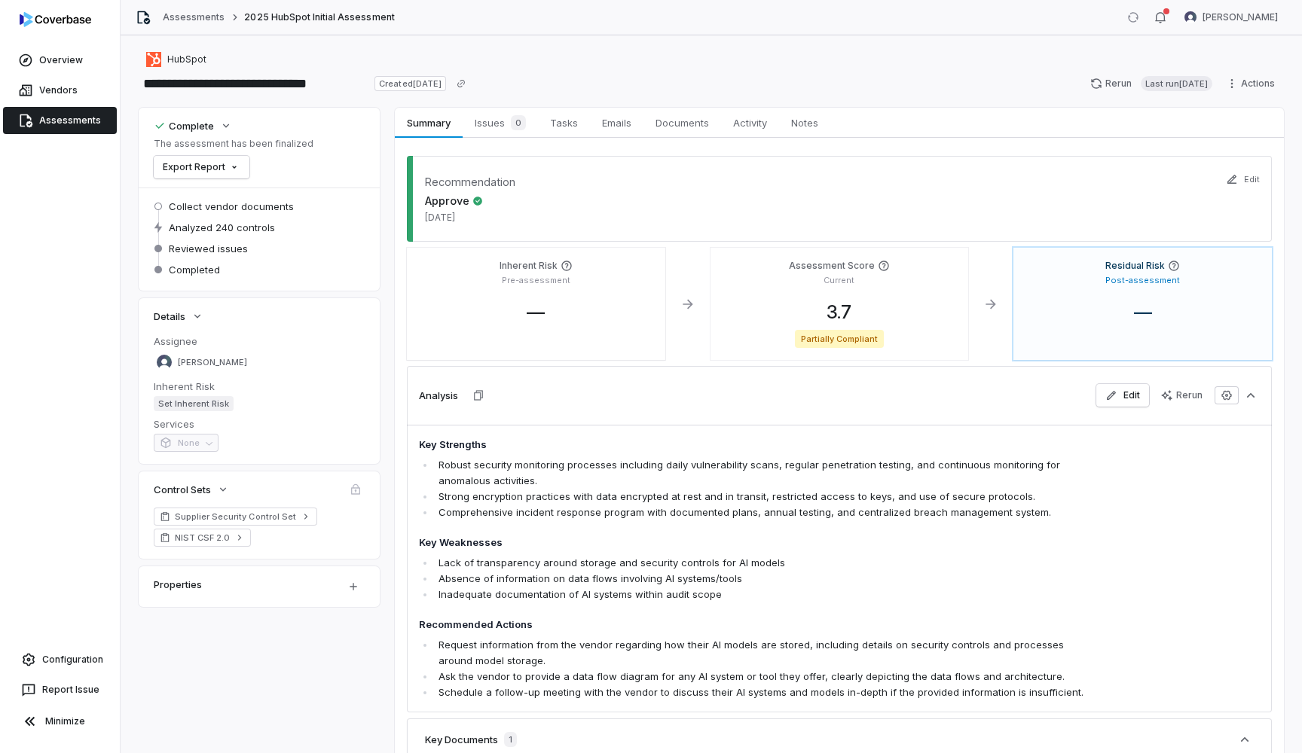
click at [1141, 295] on div "Residual Risk Post-assessment —" at bounding box center [1142, 304] width 258 height 112
click at [847, 295] on div "Assessment Score Current 3.7 Partially Compliant" at bounding box center [839, 304] width 258 height 112
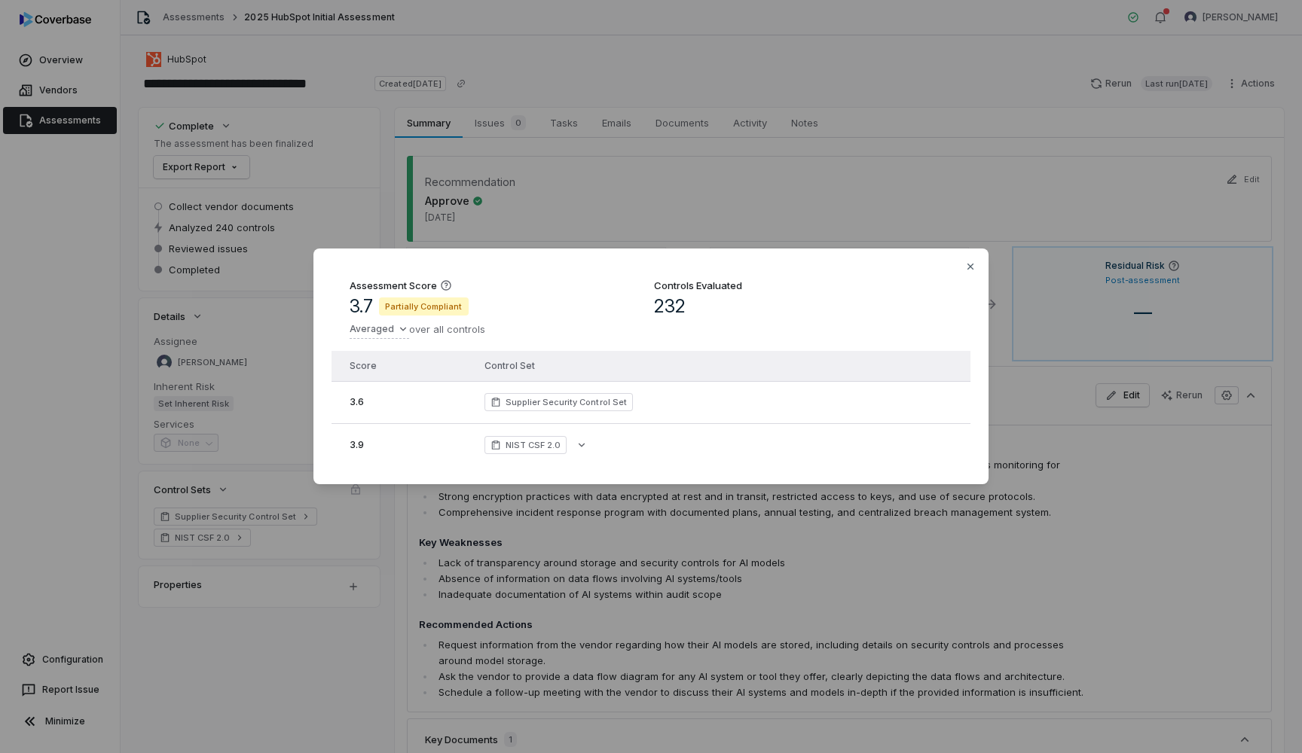
click at [603, 175] on div "Assessment Score 3.7 Partially Compliant Averaged over all controls Controls Ev…" at bounding box center [651, 376] width 1302 height 753
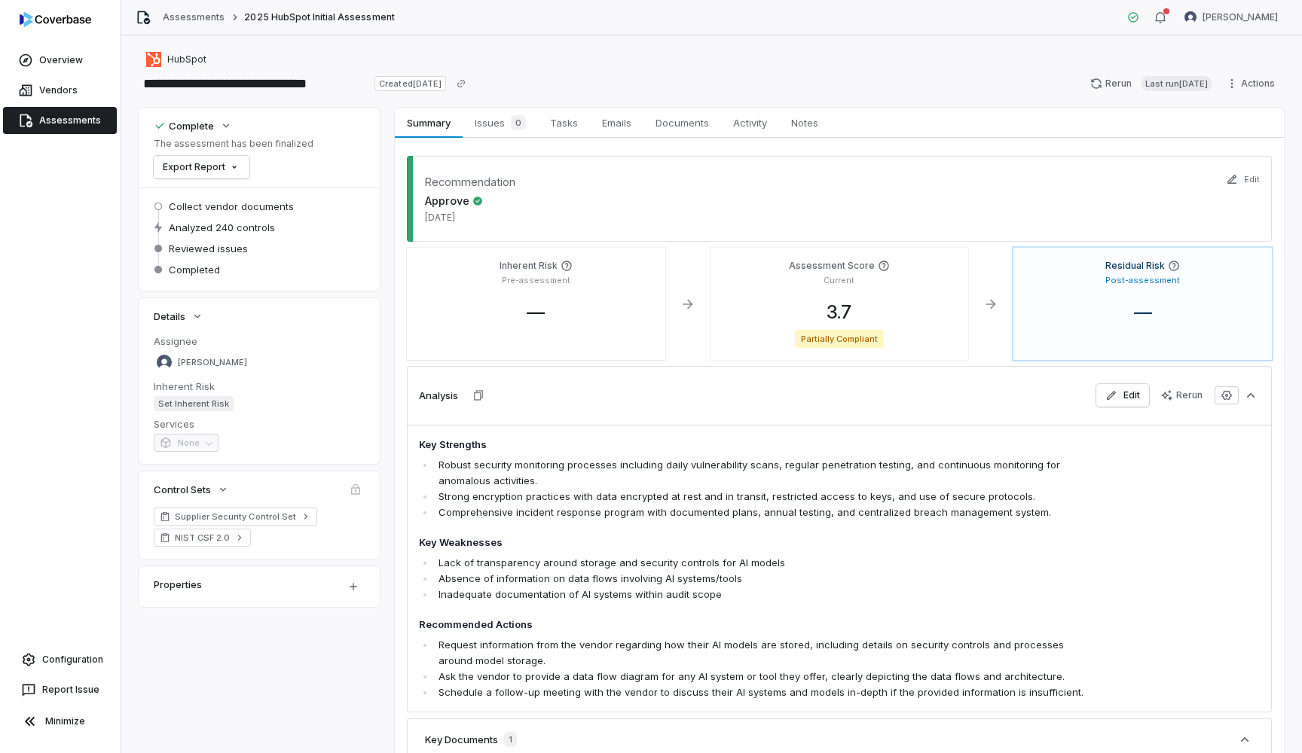
click at [63, 121] on link "Assessments" at bounding box center [60, 120] width 114 height 27
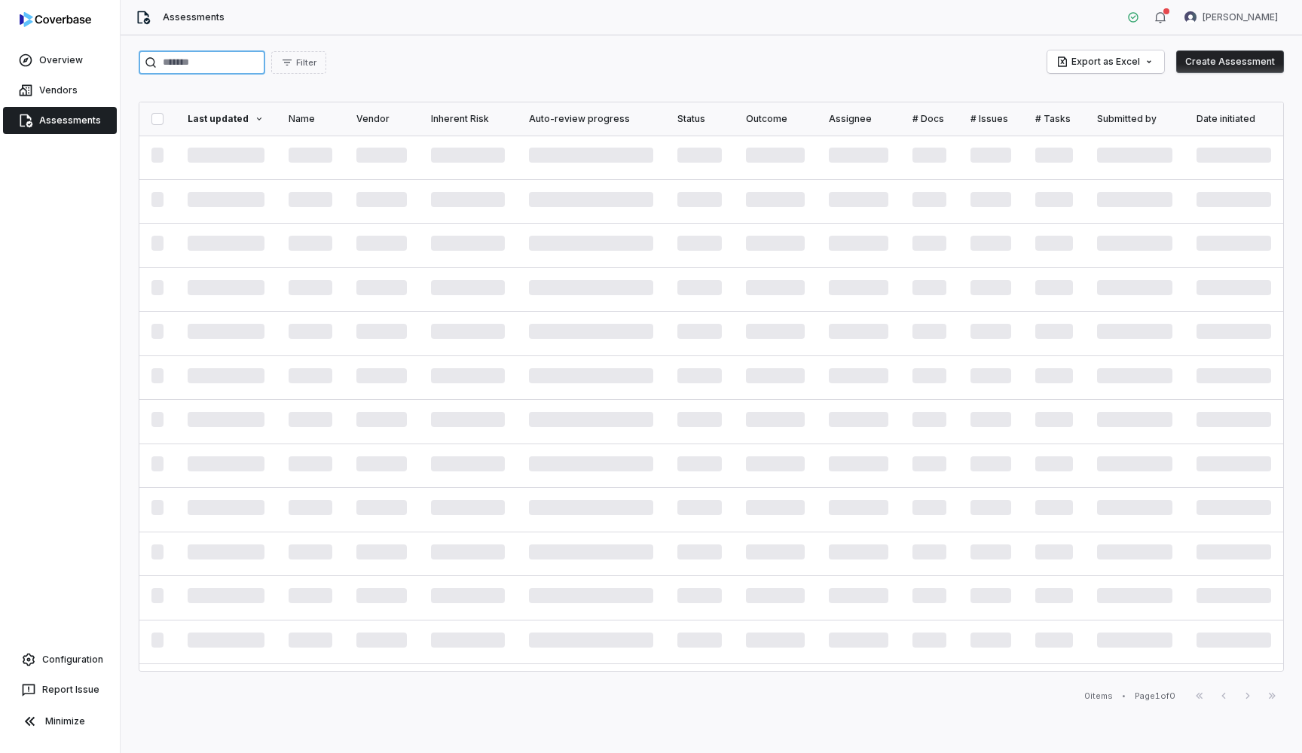
click at [262, 52] on input "search" at bounding box center [202, 62] width 127 height 24
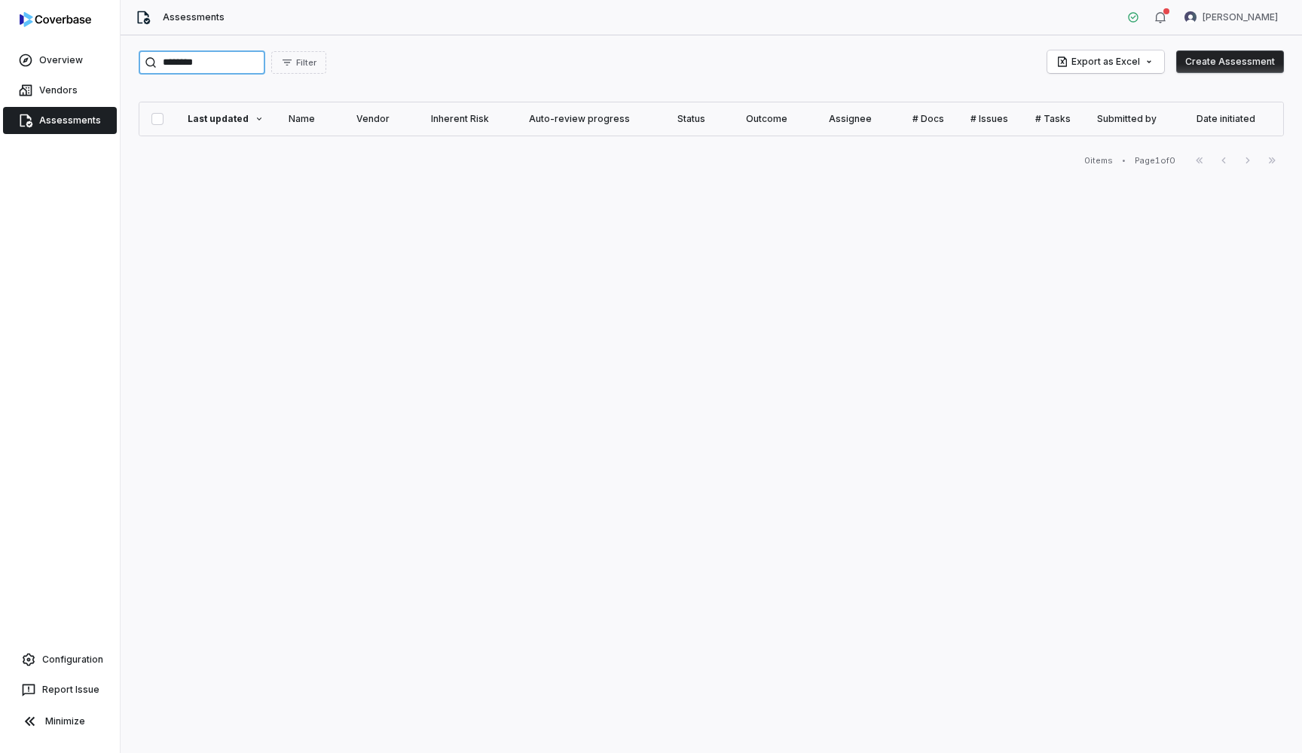
type input "********"
